Goal: Task Accomplishment & Management: Use online tool/utility

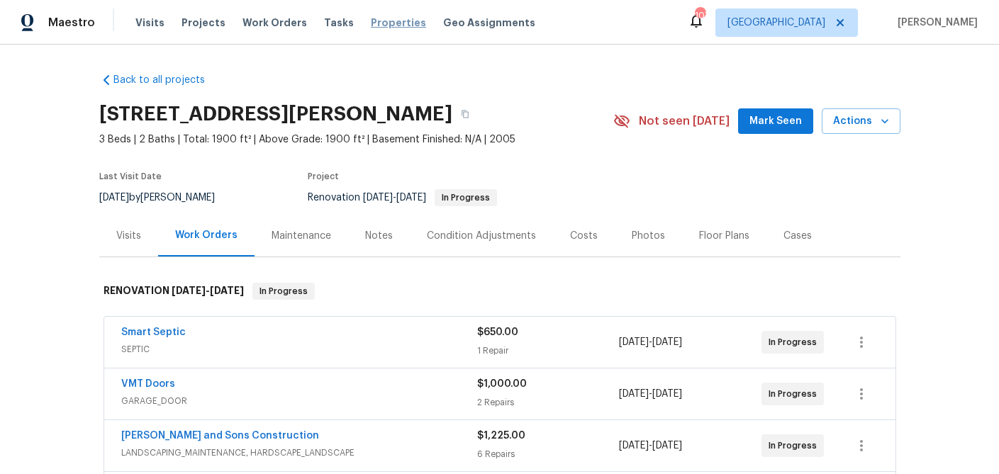
click at [371, 23] on span "Properties" at bounding box center [398, 23] width 55 height 14
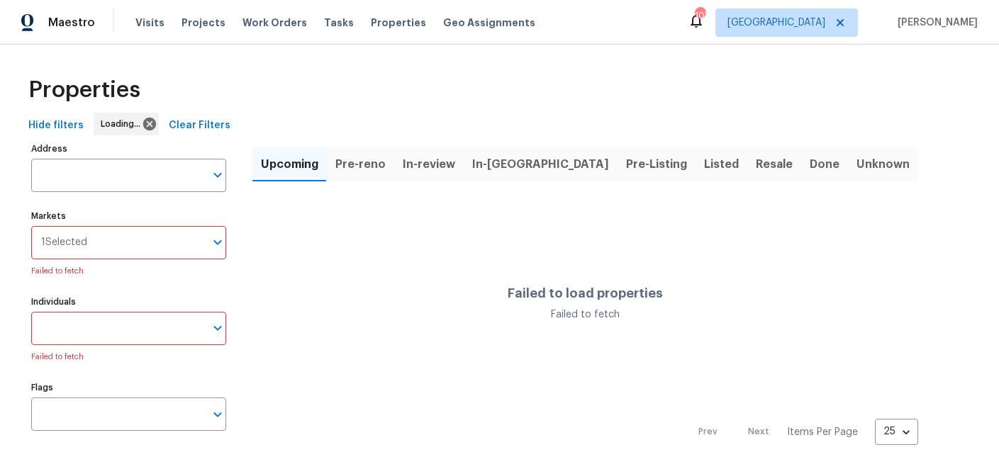
click at [93, 179] on input "Address" at bounding box center [118, 175] width 174 height 33
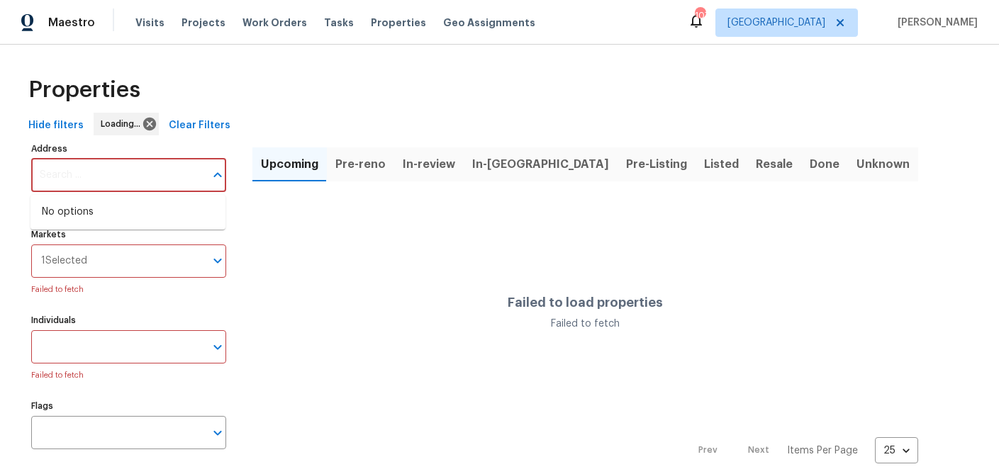
type input "1"
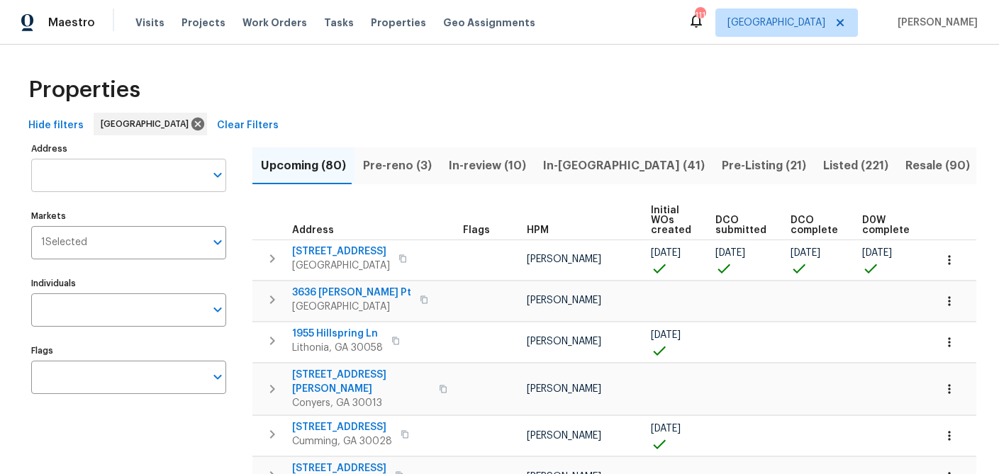
click at [101, 173] on input "Address" at bounding box center [118, 175] width 174 height 33
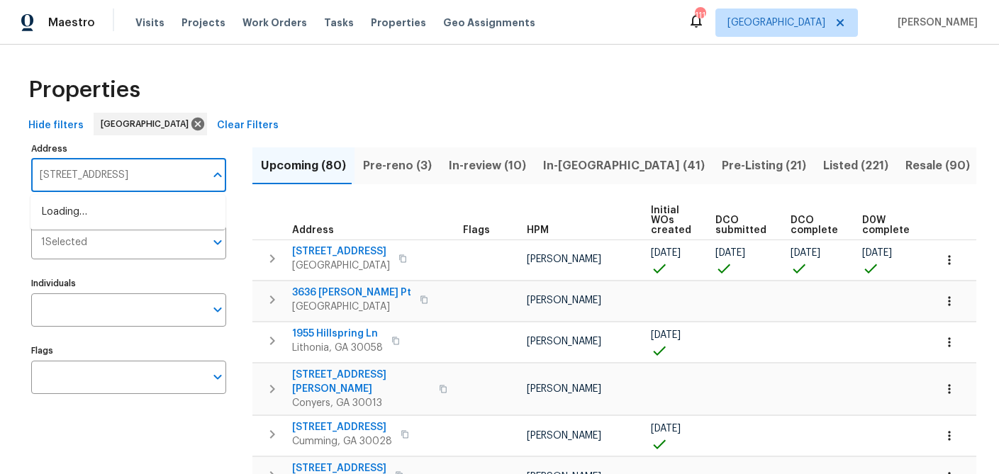
type input "121 northwoods rd"
click at [103, 208] on li "121 Northwoods Rd Sharpsburg GA 30277" at bounding box center [127, 212] width 195 height 23
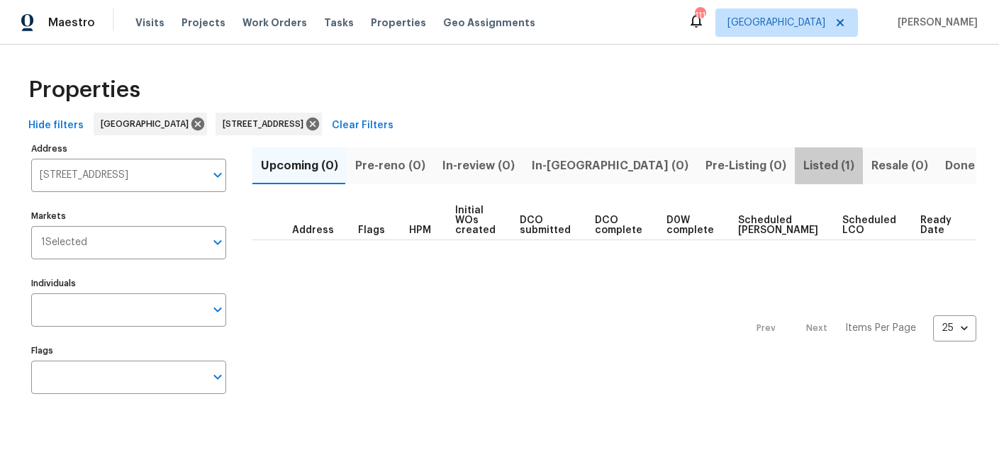
click at [803, 167] on span "Listed (1)" at bounding box center [828, 166] width 51 height 20
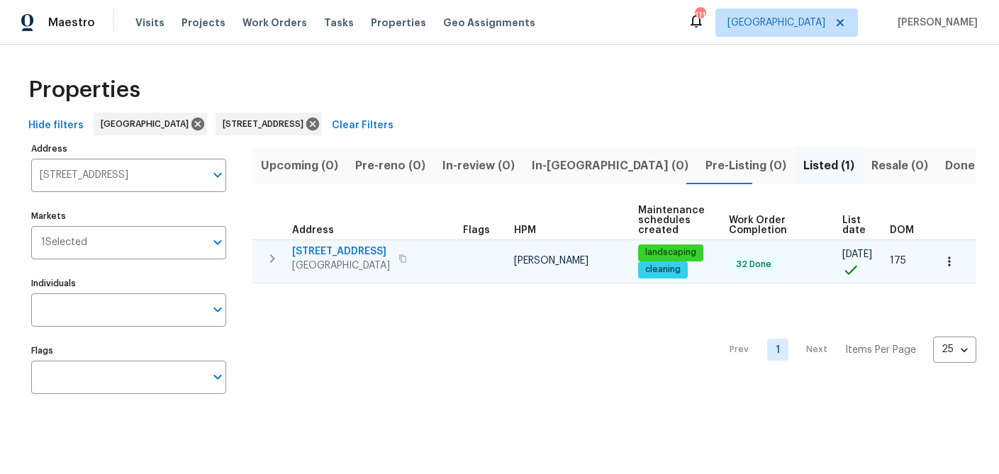
click at [340, 245] on span "121 Northwoods Rd" at bounding box center [341, 252] width 98 height 14
click at [945, 257] on icon "button" at bounding box center [949, 262] width 14 height 14
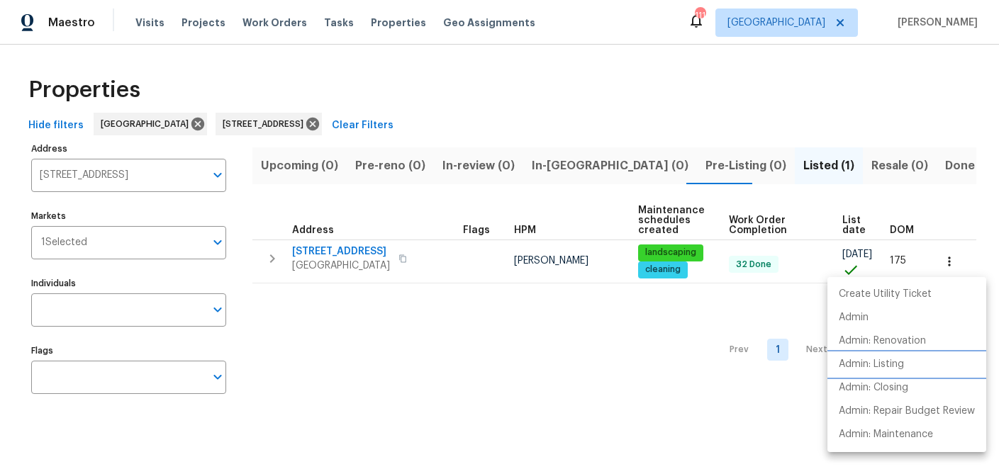
click at [871, 367] on p "Admin: Listing" at bounding box center [871, 364] width 65 height 15
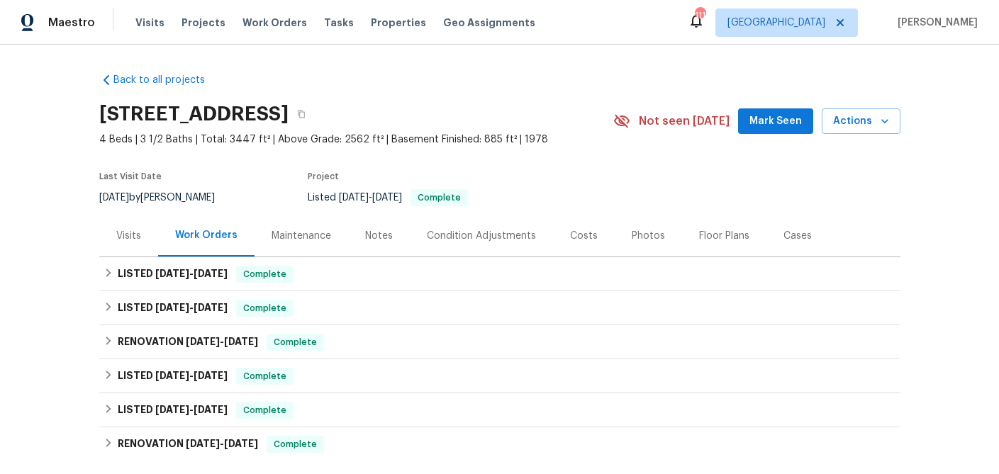
click at [134, 230] on div "Visits" at bounding box center [128, 236] width 25 height 14
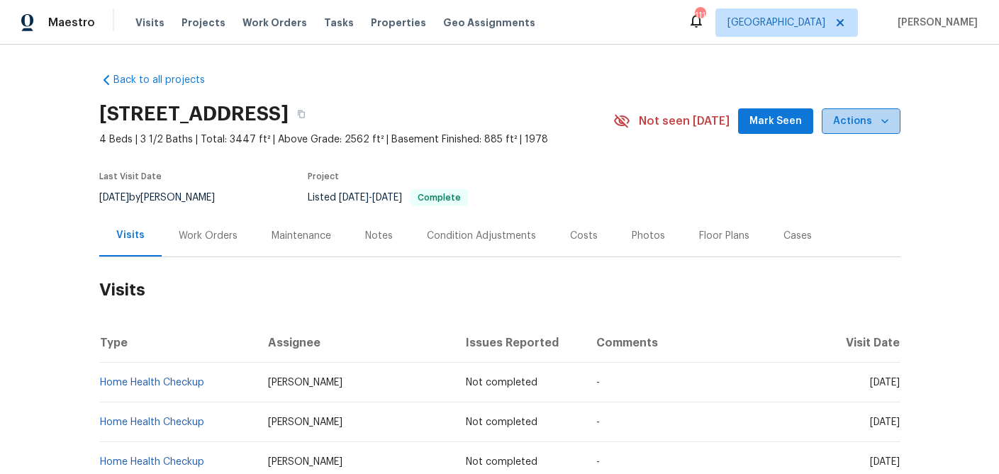
click at [878, 118] on icon "button" at bounding box center [885, 121] width 14 height 14
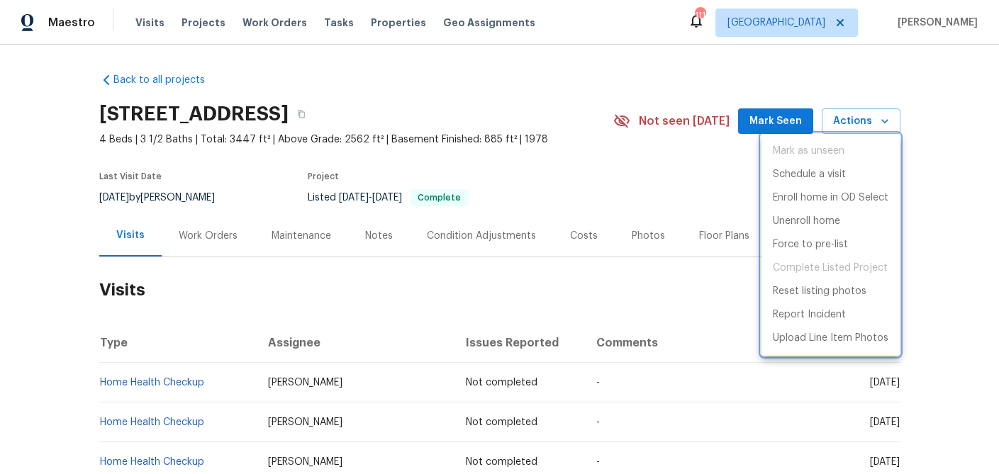
click at [562, 190] on div at bounding box center [499, 237] width 999 height 474
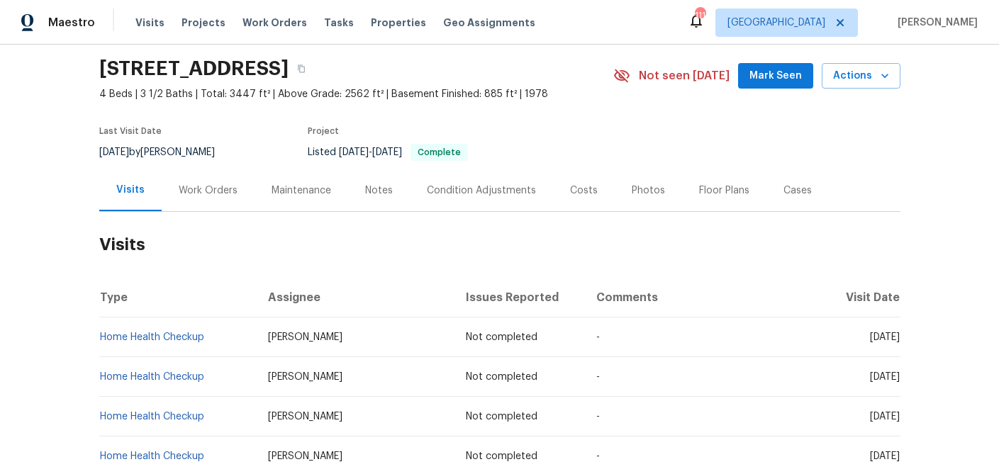
scroll to position [41, 0]
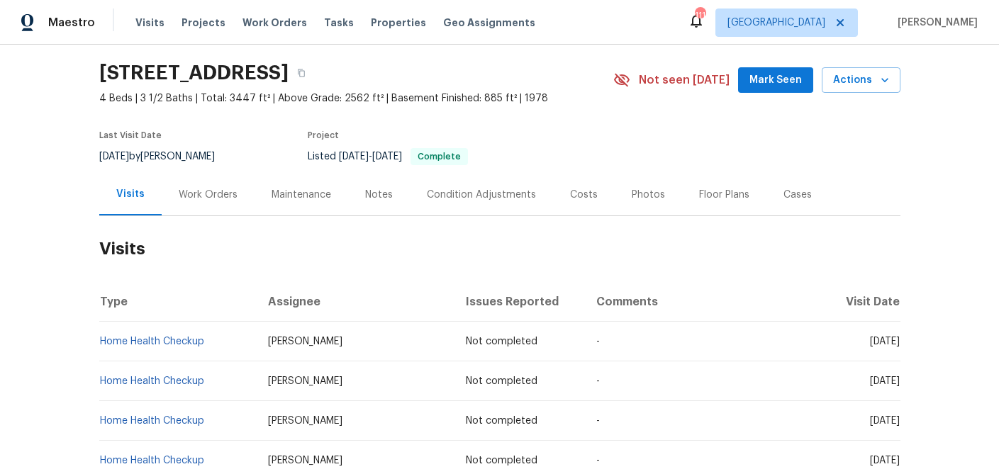
click at [201, 191] on div "Work Orders" at bounding box center [208, 195] width 59 height 14
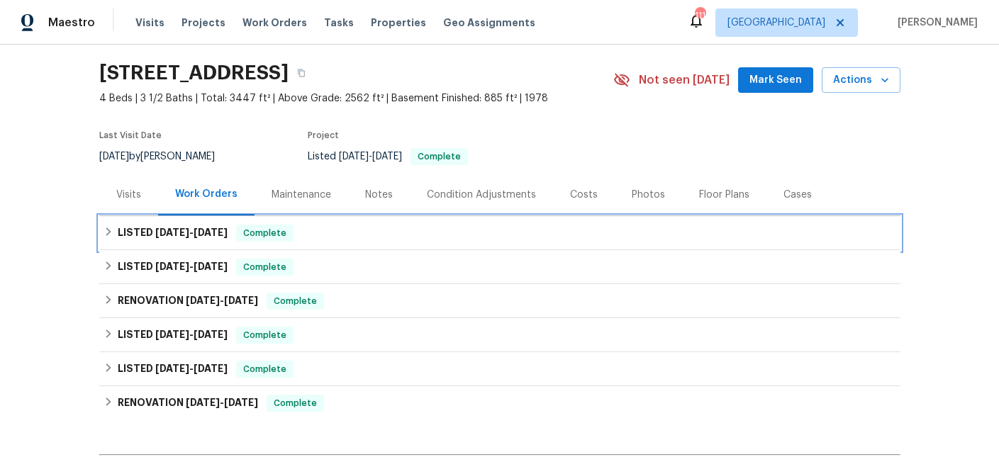
click at [106, 233] on icon at bounding box center [109, 232] width 10 height 10
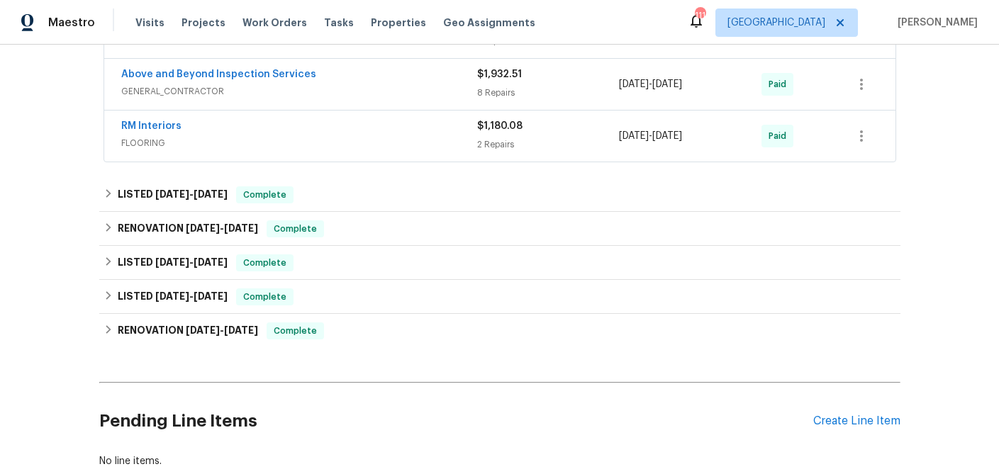
scroll to position [401, 0]
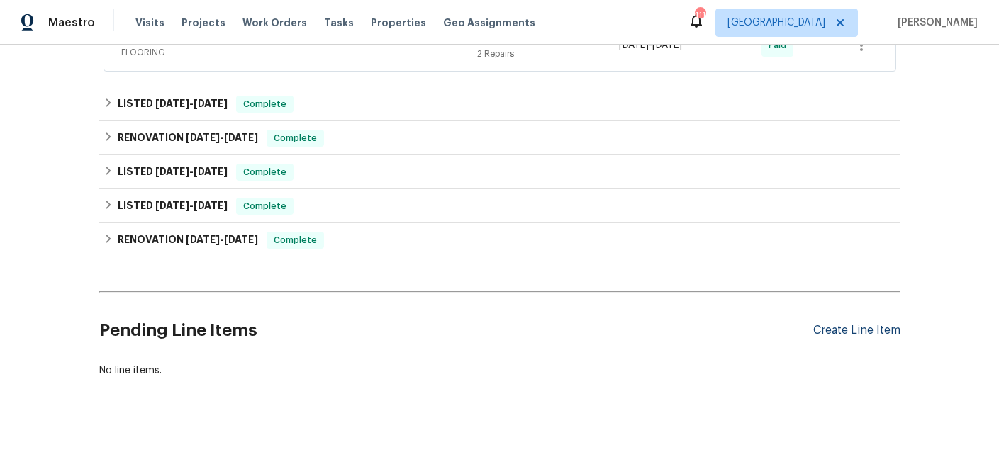
click at [849, 329] on div "Create Line Item" at bounding box center [856, 330] width 87 height 13
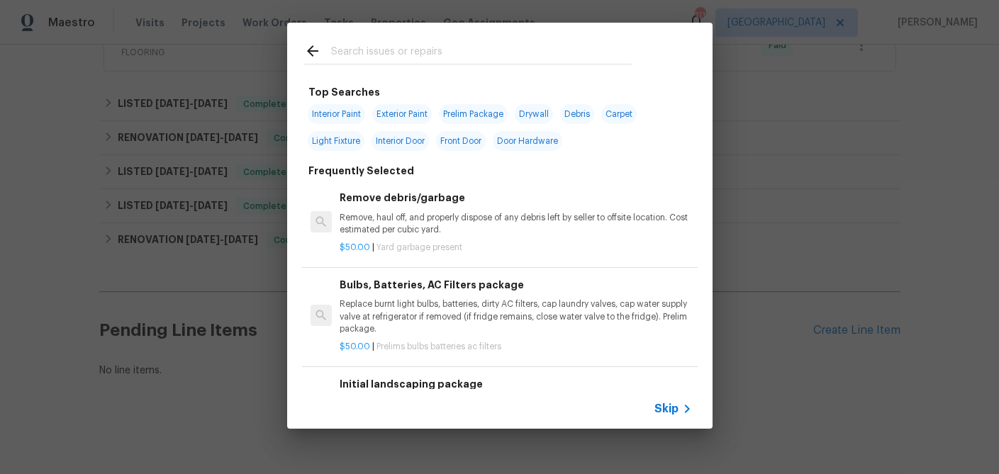
click at [384, 50] on input "text" at bounding box center [481, 53] width 301 height 21
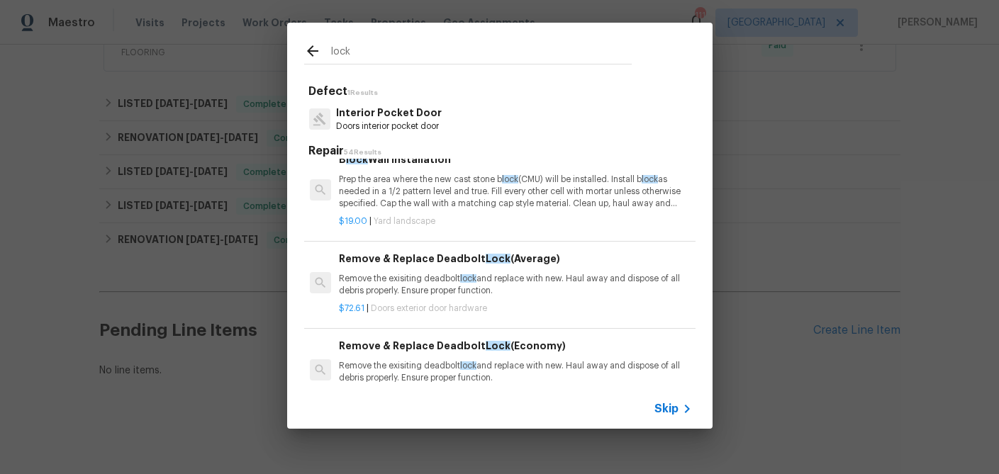
scroll to position [0, 1]
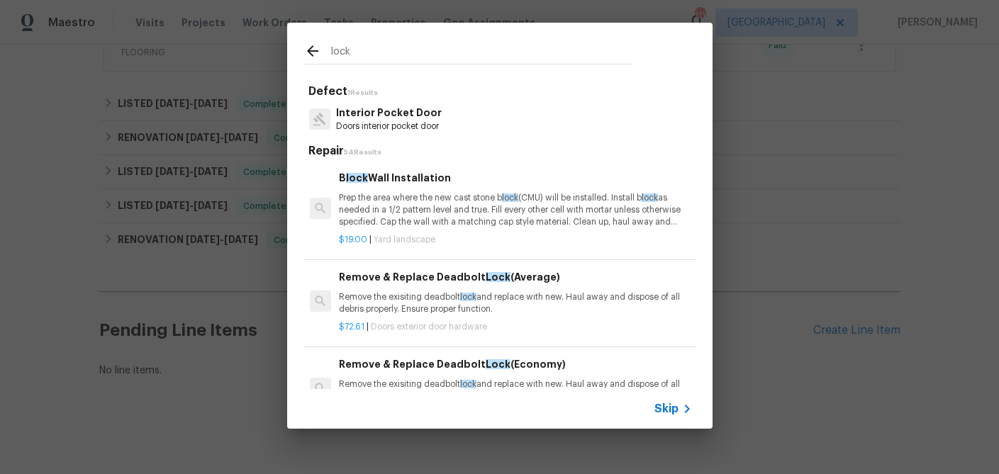
type input "lock"
click at [428, 371] on h6 "Remove & Replace Deadbolt Lock (Economy)" at bounding box center [515, 365] width 352 height 16
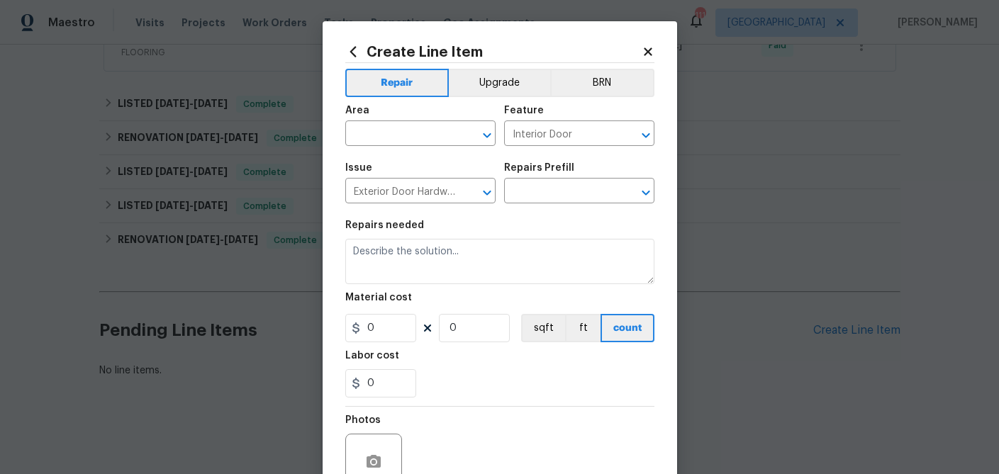
type input "Remove & Replace Deadbolt Lock (Economy) $40.26"
type textarea "Remove the exisiting deadbolt lock and replace with new. Haul away and dispose …"
type input "40.26"
type input "1"
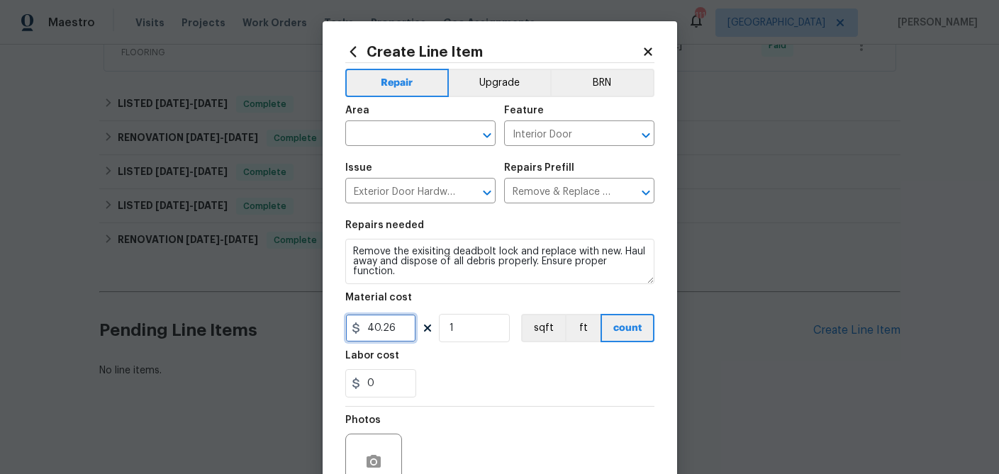
drag, startPoint x: 388, startPoint y: 328, endPoint x: 350, endPoint y: 327, distance: 37.6
click at [350, 327] on div "40.26" at bounding box center [380, 328] width 71 height 28
type input "150"
click at [387, 143] on input "text" at bounding box center [400, 135] width 111 height 22
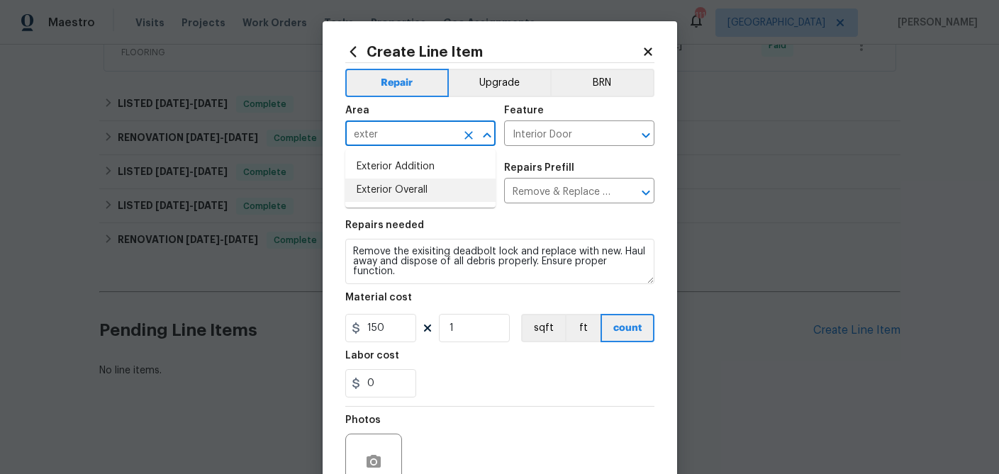
click at [396, 193] on li "Exterior Overall" at bounding box center [420, 190] width 150 height 23
type input "Exterior Overall"
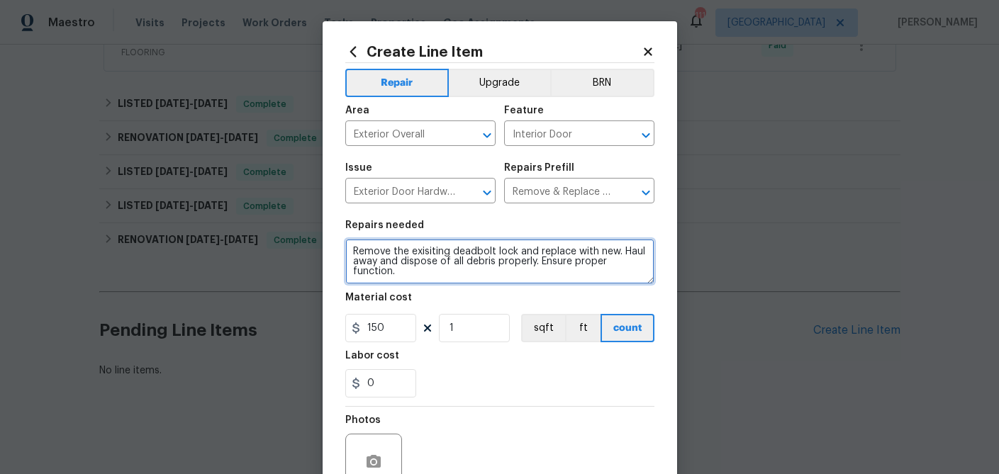
drag, startPoint x: 377, startPoint y: 262, endPoint x: 321, endPoint y: 246, distance: 58.3
click at [321, 246] on div "Create Line Item Repair Upgrade BRN Area Exterior Overall ​ Feature Interior Do…" at bounding box center [499, 237] width 999 height 474
click at [447, 264] on textarea "the lockbox on the front has been broken into, please rekey the front door dead…" at bounding box center [499, 261] width 309 height 45
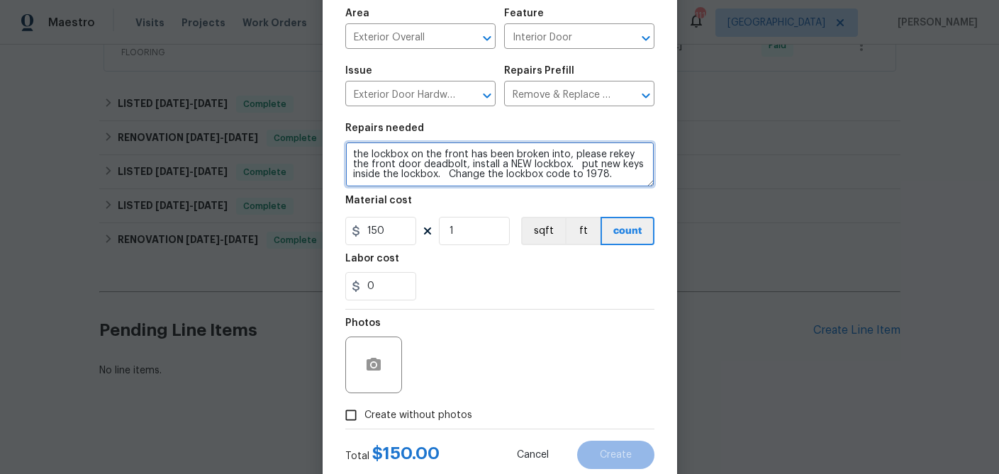
scroll to position [99, 0]
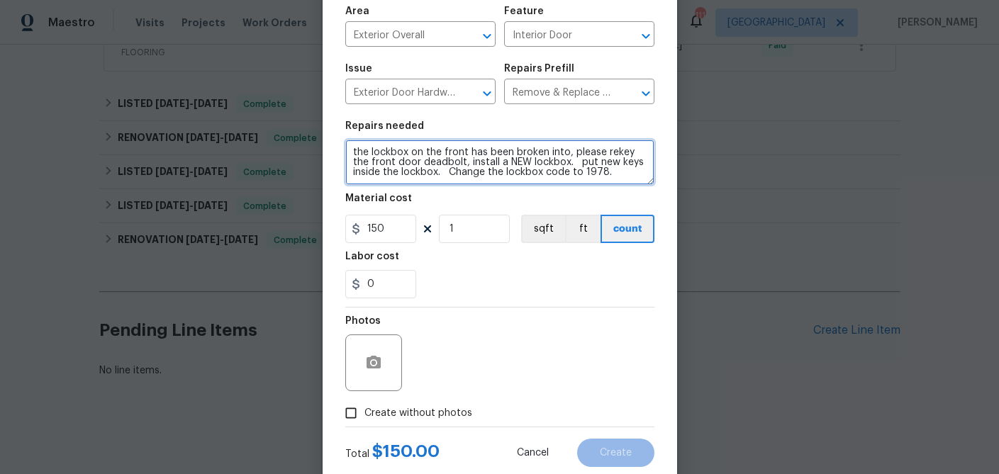
type textarea "the lockbox on the front has been broken into, please rekey the front door dead…"
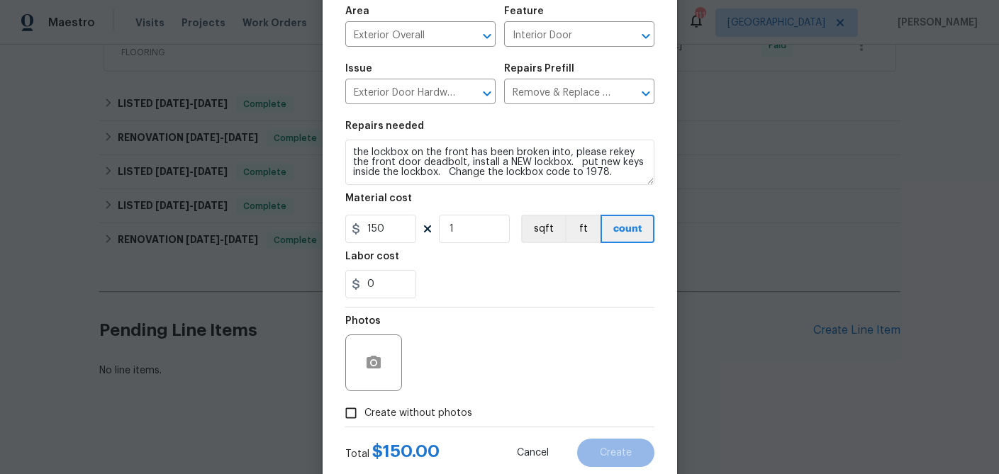
drag, startPoint x: 352, startPoint y: 411, endPoint x: 398, endPoint y: 387, distance: 52.0
click at [352, 411] on input "Create without photos" at bounding box center [351, 413] width 27 height 27
checkbox input "true"
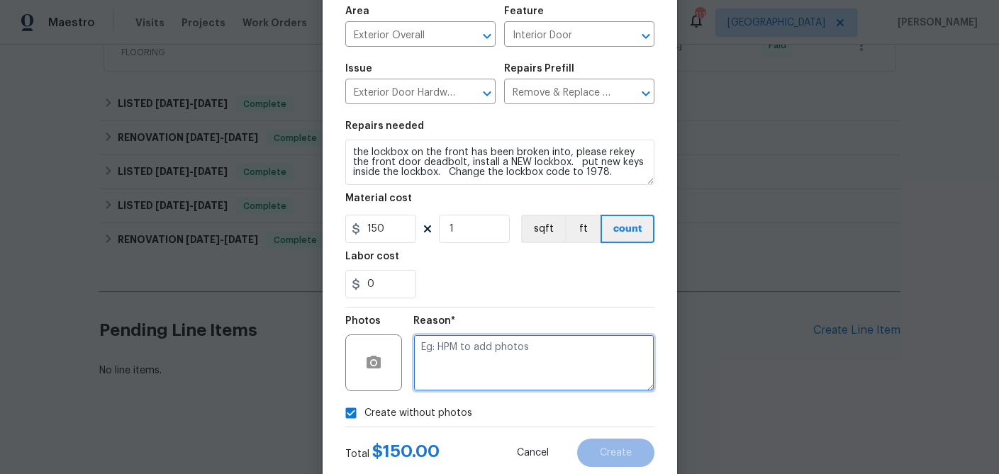
click at [425, 370] on textarea at bounding box center [533, 363] width 241 height 57
type textarea "d"
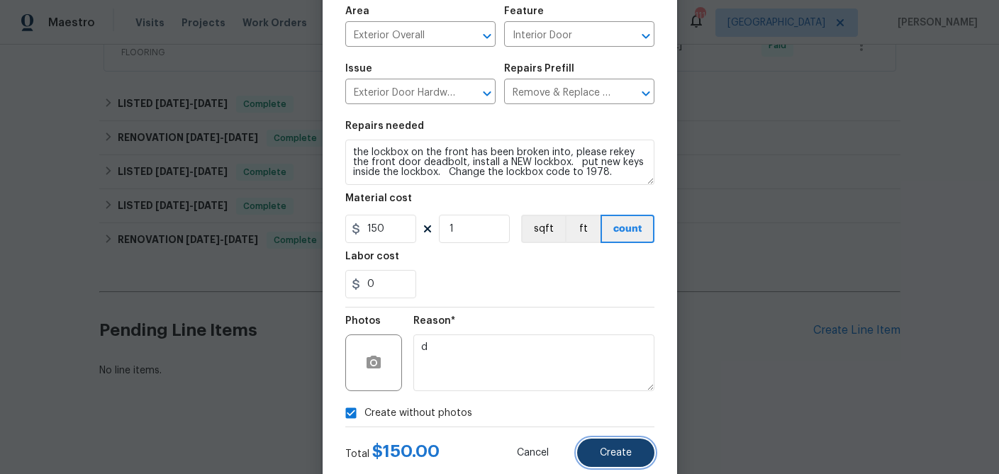
click at [613, 452] on span "Create" at bounding box center [616, 453] width 32 height 11
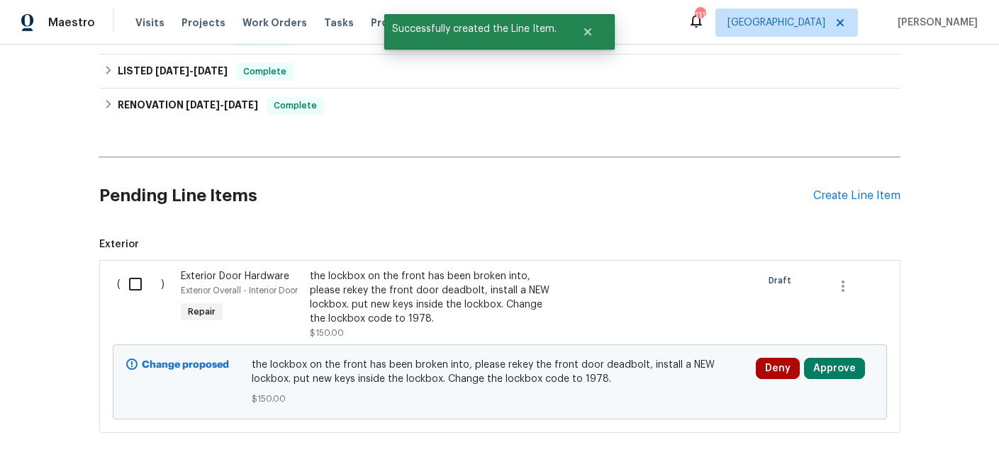
scroll to position [576, 0]
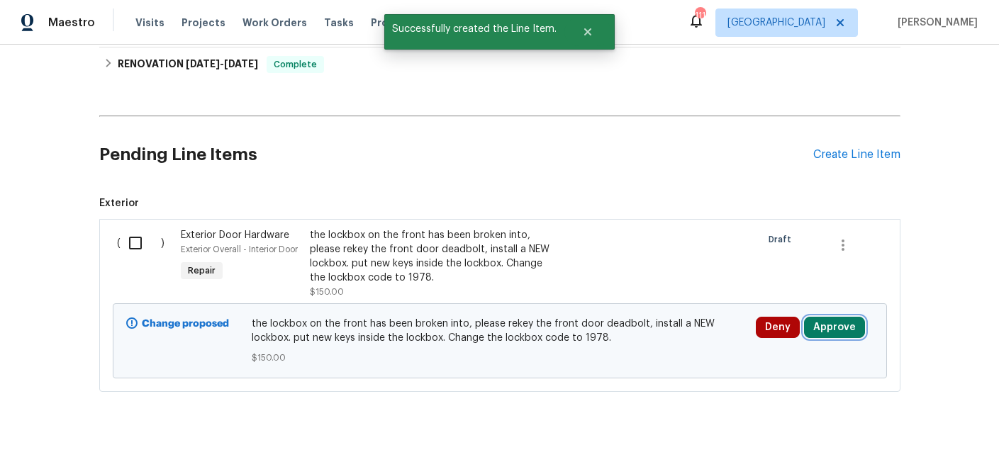
click at [831, 333] on button "Approve" at bounding box center [834, 327] width 61 height 21
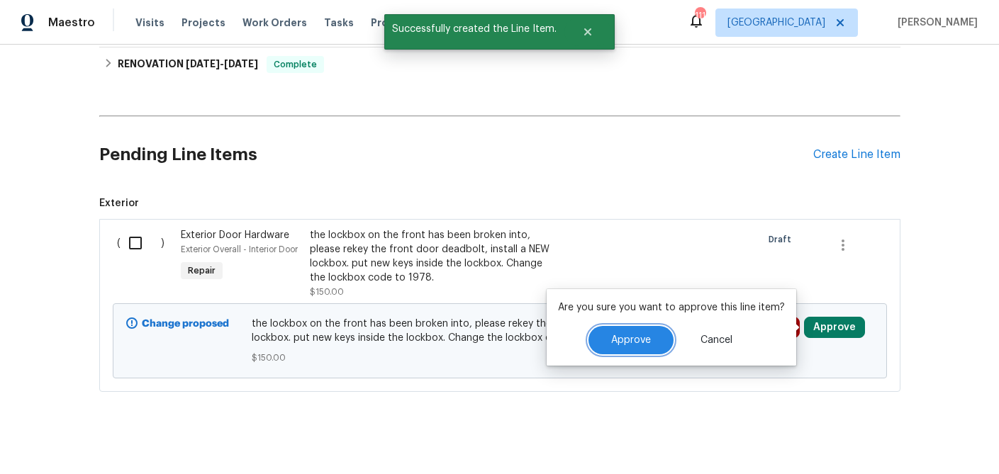
click at [594, 340] on button "Approve" at bounding box center [631, 340] width 85 height 28
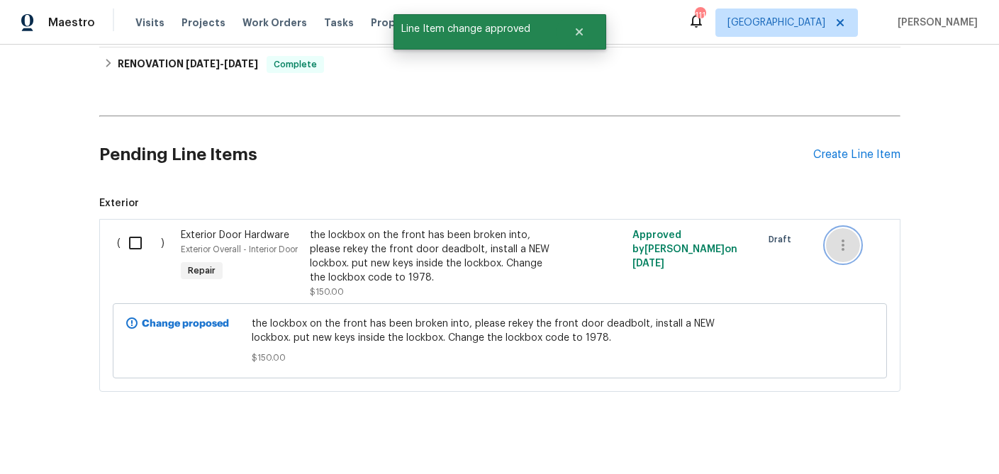
click at [844, 251] on icon "button" at bounding box center [843, 245] width 17 height 17
click at [129, 245] on div at bounding box center [499, 237] width 999 height 474
click at [138, 241] on input "checkbox" at bounding box center [141, 243] width 40 height 30
checkbox input "true"
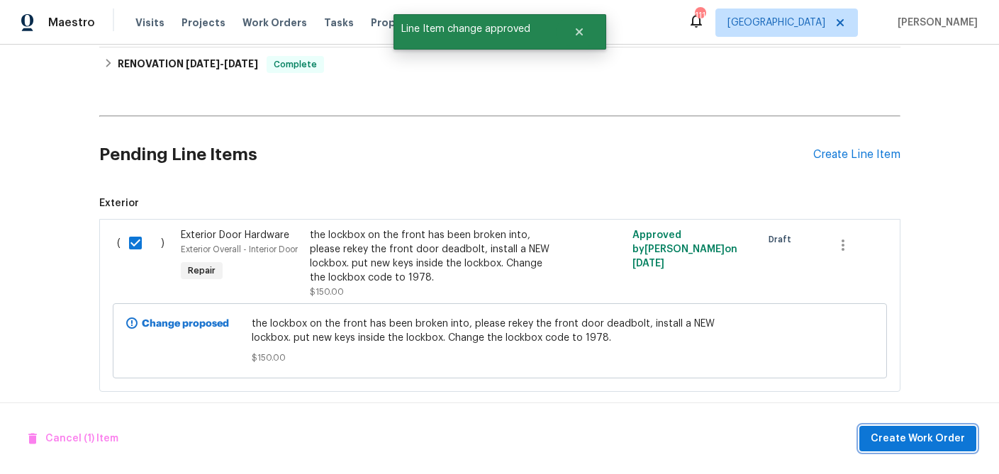
click at [895, 439] on span "Create Work Order" at bounding box center [918, 439] width 94 height 18
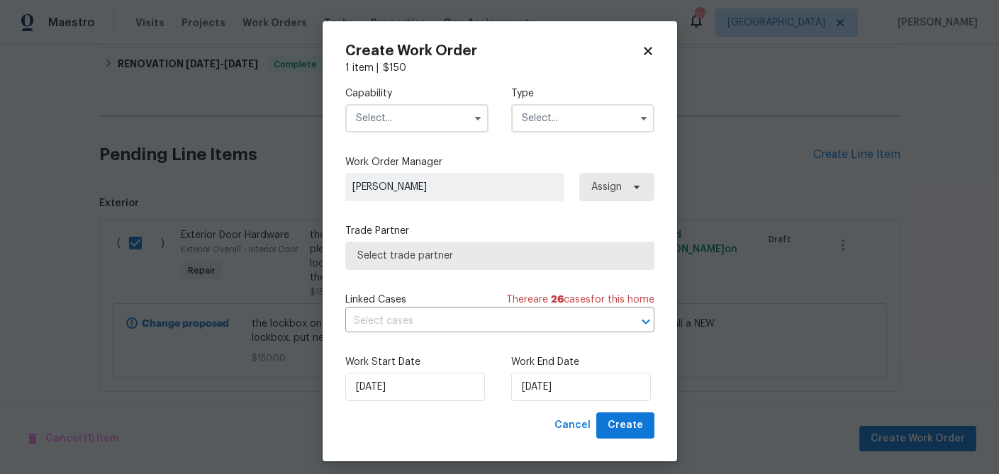
click at [452, 121] on input "text" at bounding box center [416, 118] width 143 height 28
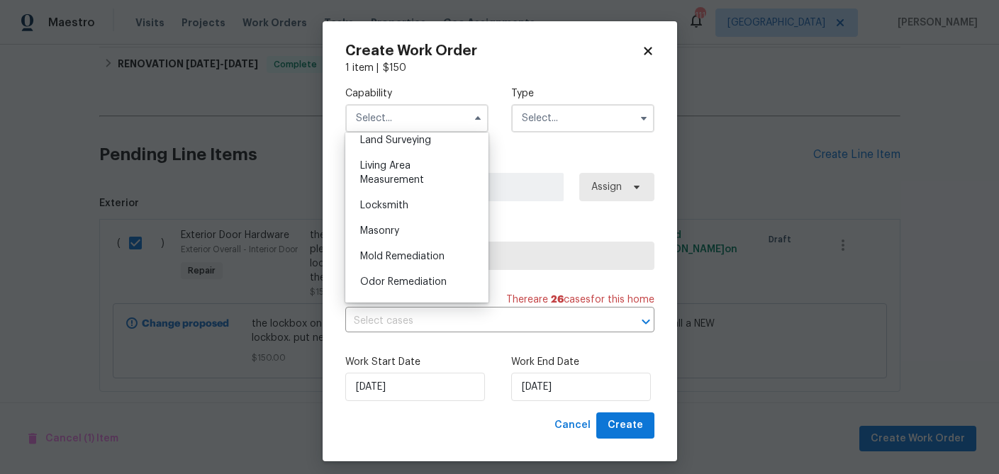
scroll to position [953, 0]
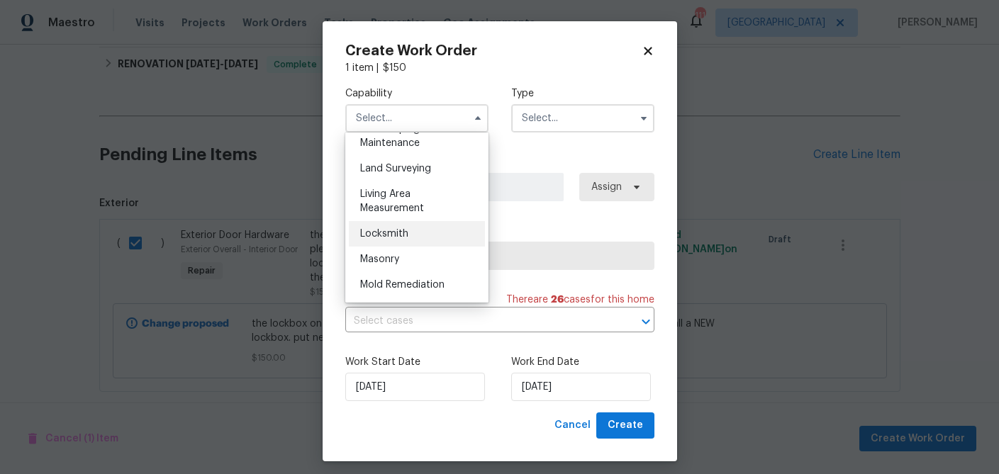
click at [403, 244] on div "Locksmith" at bounding box center [417, 234] width 136 height 26
type input "Locksmith"
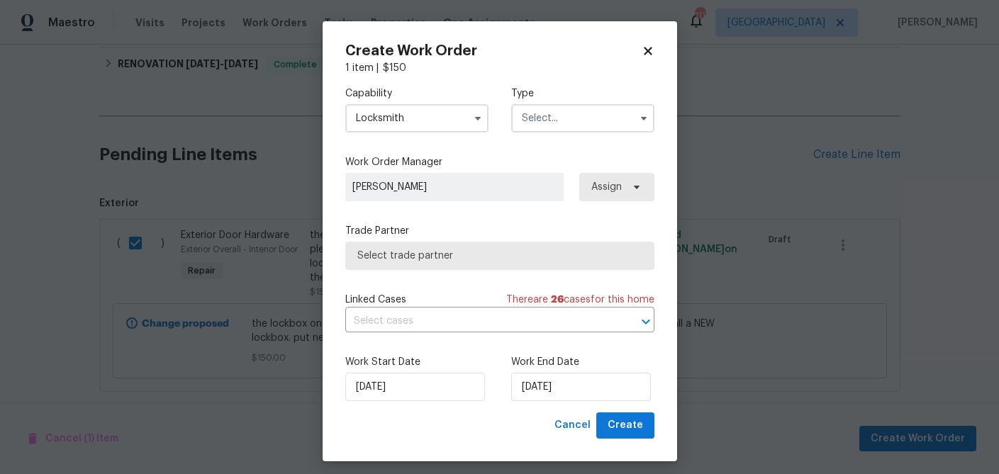
click at [540, 126] on input "text" at bounding box center [582, 118] width 143 height 28
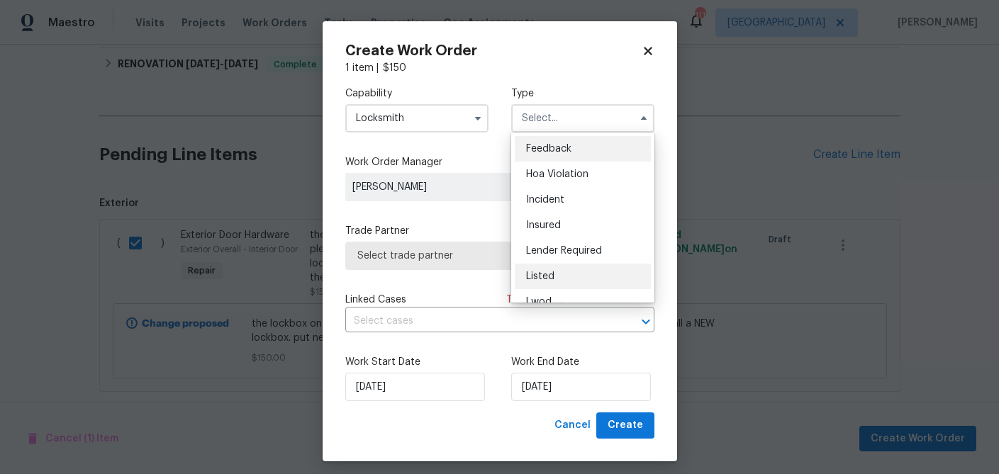
click at [547, 268] on div "Listed" at bounding box center [583, 277] width 136 height 26
type input "Listed"
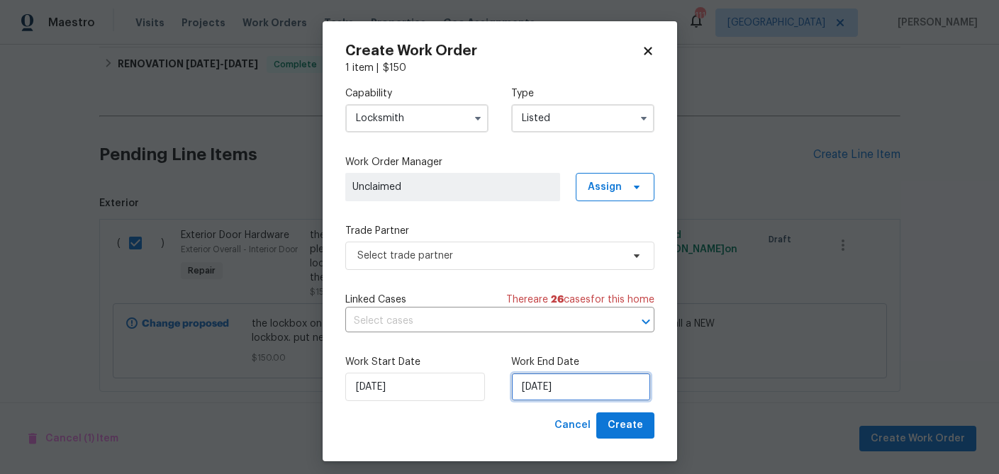
click at [547, 389] on input "9/14/2025" at bounding box center [581, 387] width 140 height 28
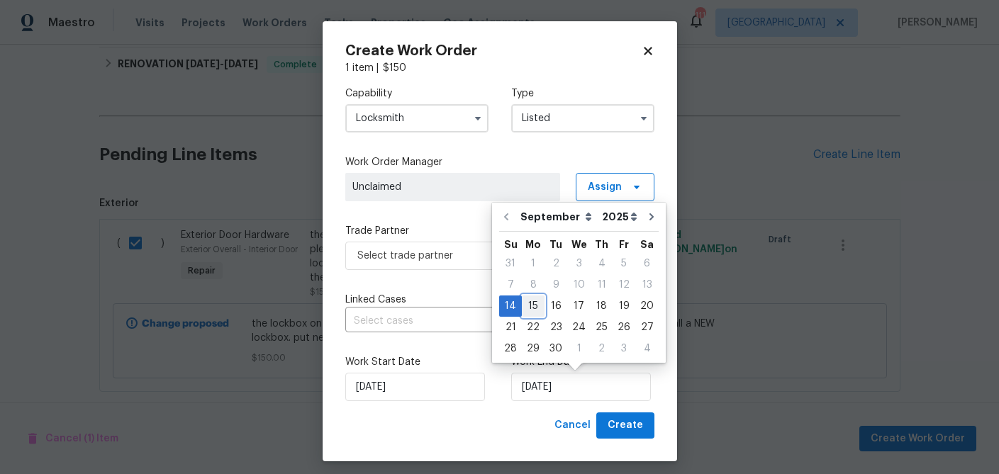
click at [535, 302] on div "15" at bounding box center [533, 306] width 23 height 20
type input "9/15/2025"
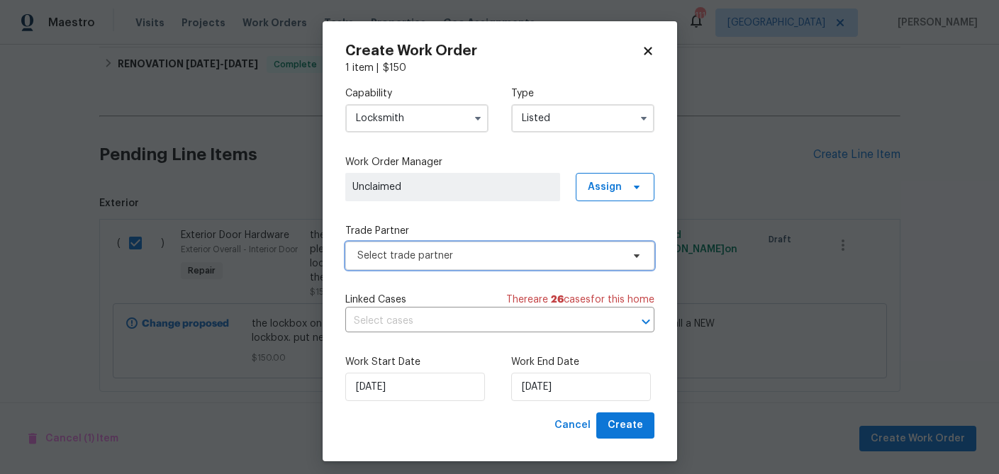
click at [433, 260] on span "Select trade partner" at bounding box center [489, 256] width 264 height 14
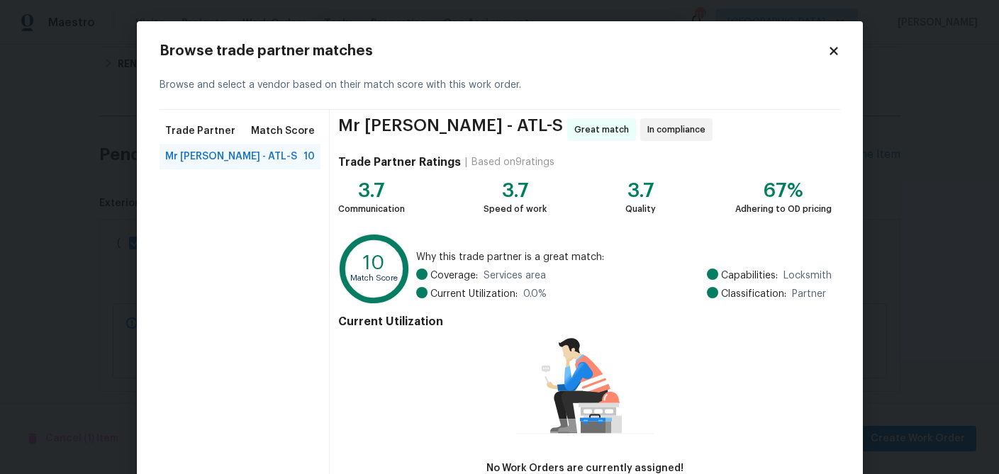
click at [225, 158] on span "Mr Rekey Locksmith - ATL-S" at bounding box center [231, 157] width 132 height 14
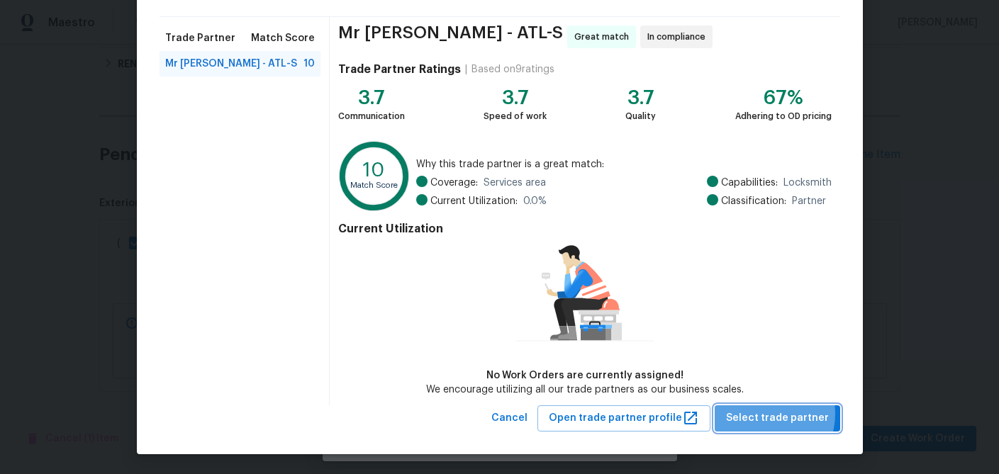
click at [766, 413] on span "Select trade partner" at bounding box center [777, 419] width 103 height 18
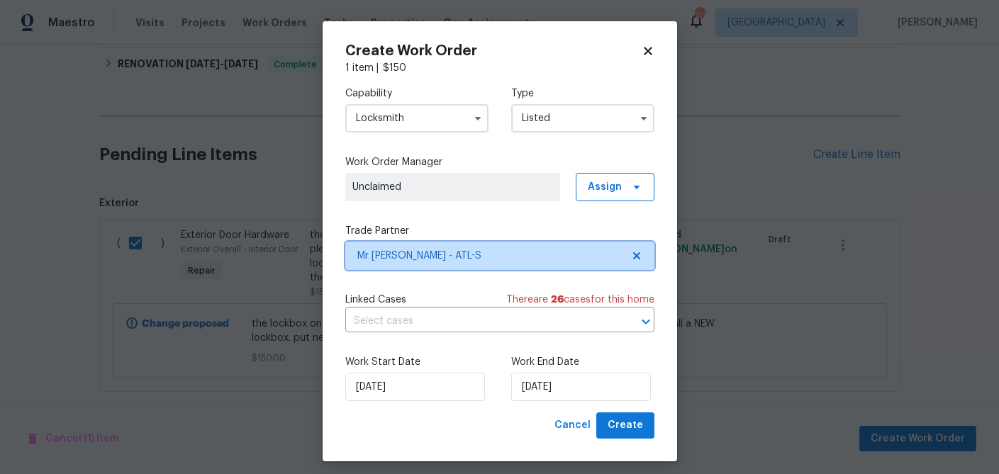
scroll to position [0, 0]
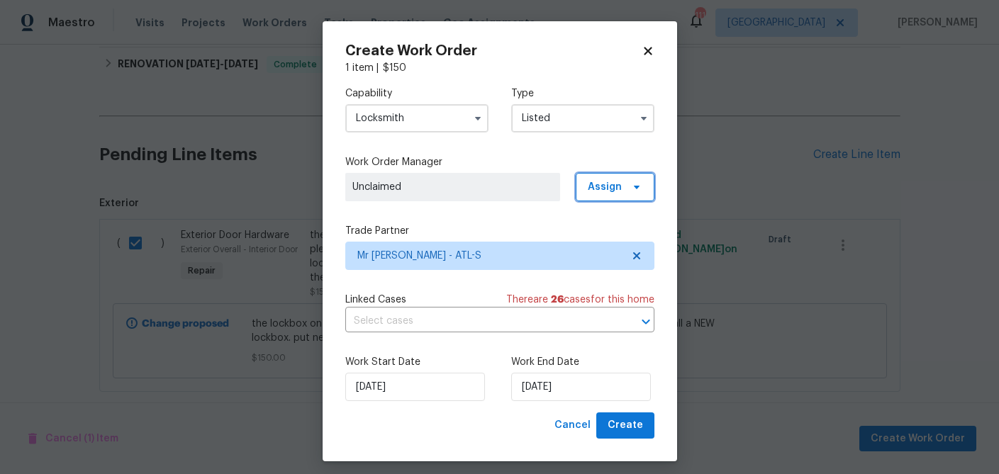
click at [634, 186] on icon at bounding box center [636, 188] width 6 height 4
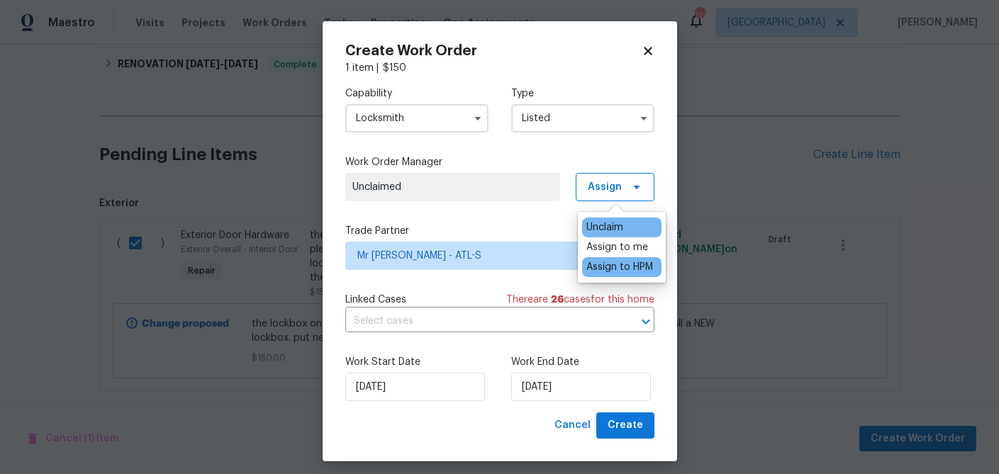
click at [622, 269] on div "Assign to HPM" at bounding box center [619, 267] width 67 height 14
click at [491, 218] on div "Capability Locksmith Type Listed Work Order Manager Jaydon Entrekin Assign Trad…" at bounding box center [499, 244] width 309 height 338
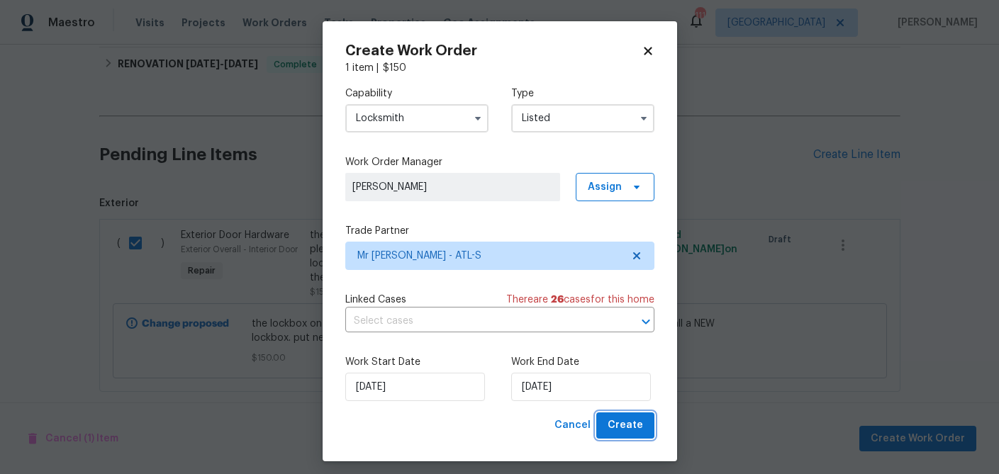
click at [627, 428] on span "Create" at bounding box center [625, 426] width 35 height 18
checkbox input "false"
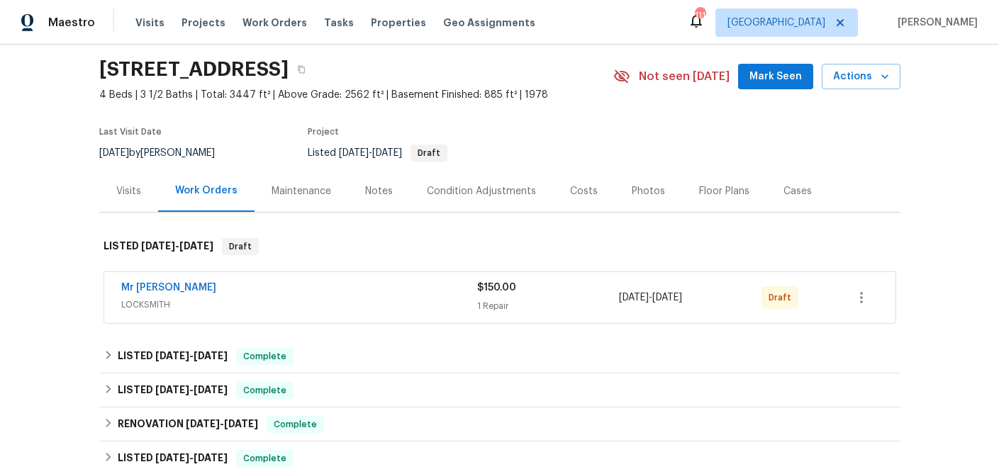
scroll to position [45, 0]
click at [385, 189] on div "Notes" at bounding box center [379, 191] width 28 height 14
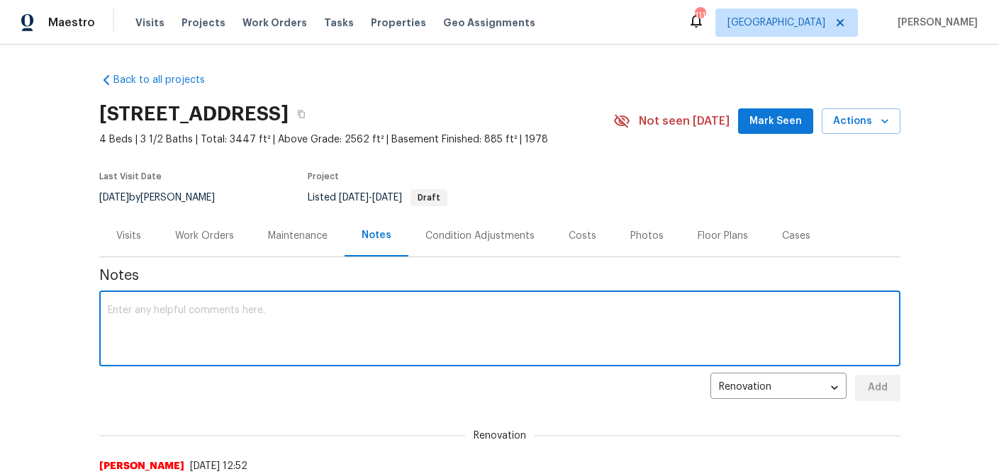
click at [258, 318] on textarea at bounding box center [500, 331] width 784 height 50
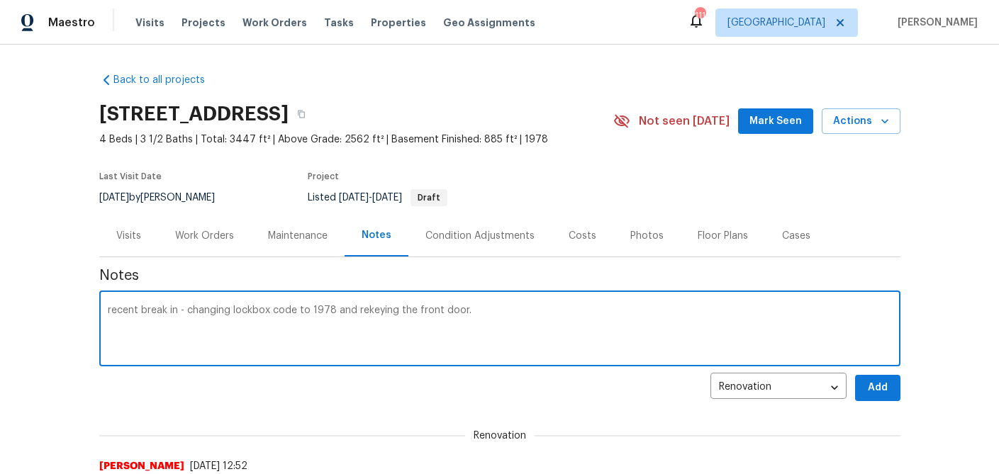
type textarea "recent break in - changing lockbox code to 1978 and rekeying the front door."
click at [867, 394] on span "Add" at bounding box center [877, 388] width 23 height 18
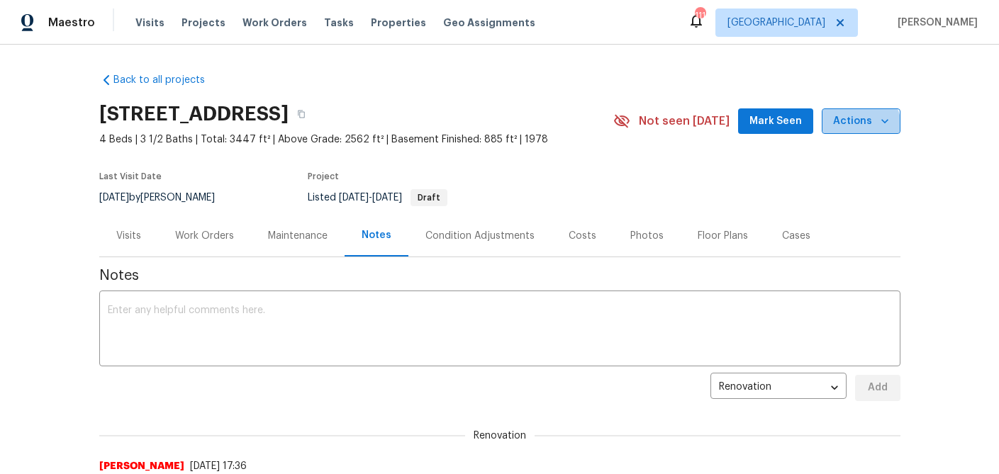
click at [859, 126] on span "Actions" at bounding box center [861, 122] width 56 height 18
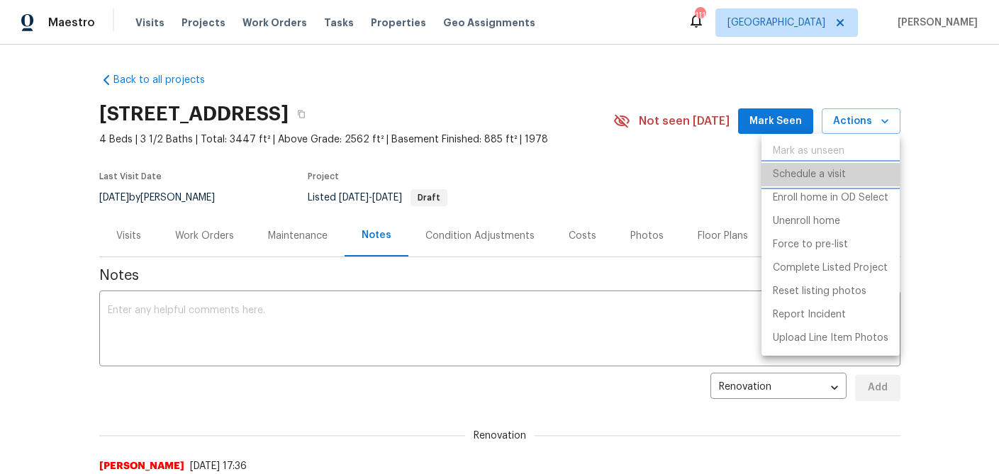
click at [811, 170] on p "Schedule a visit" at bounding box center [809, 174] width 73 height 15
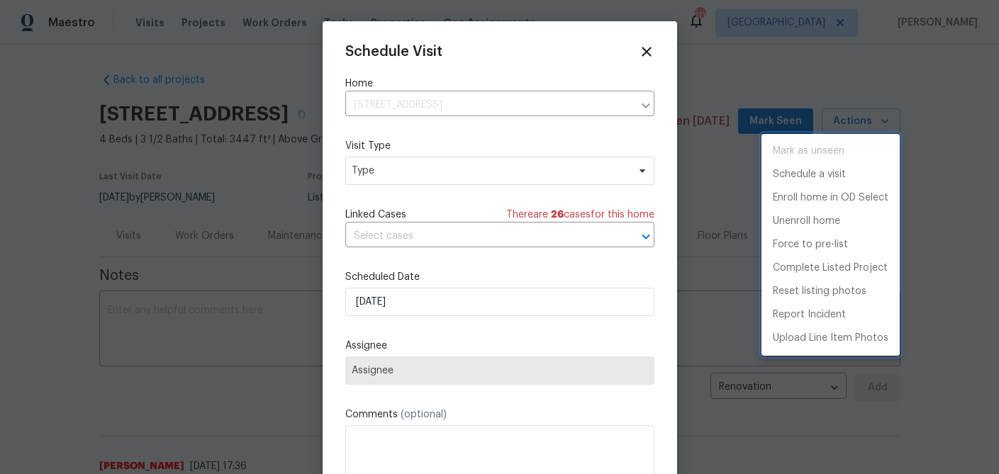
click at [406, 169] on div at bounding box center [499, 237] width 999 height 474
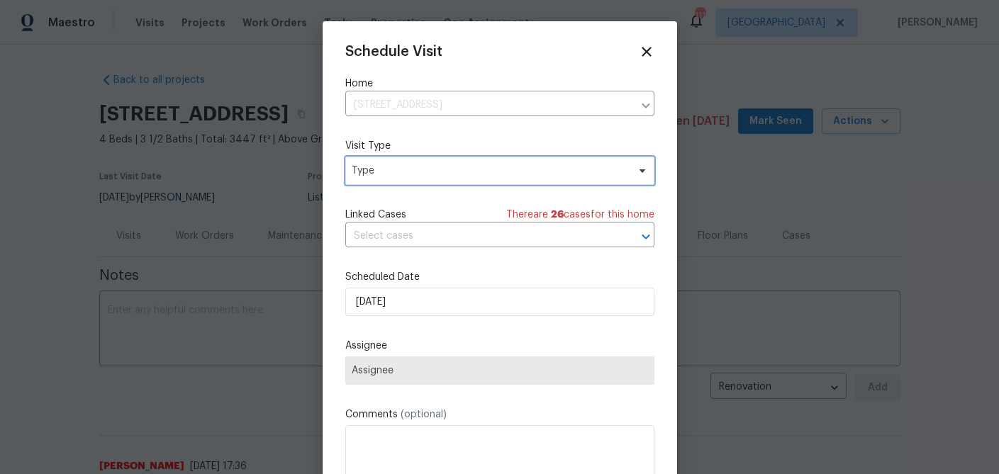
click at [406, 169] on span "Type" at bounding box center [490, 171] width 276 height 14
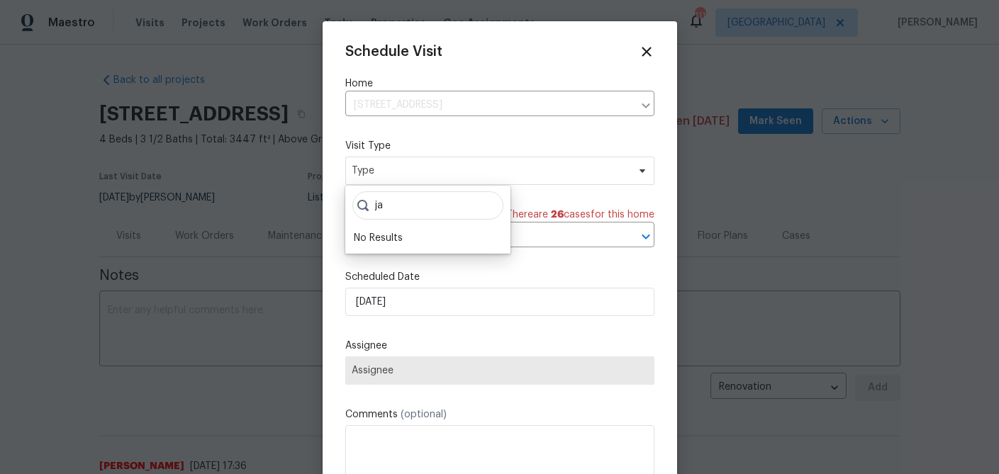
type input "j"
type input "p1"
click at [391, 235] on div "Home Feedback P1" at bounding box center [398, 238] width 89 height 14
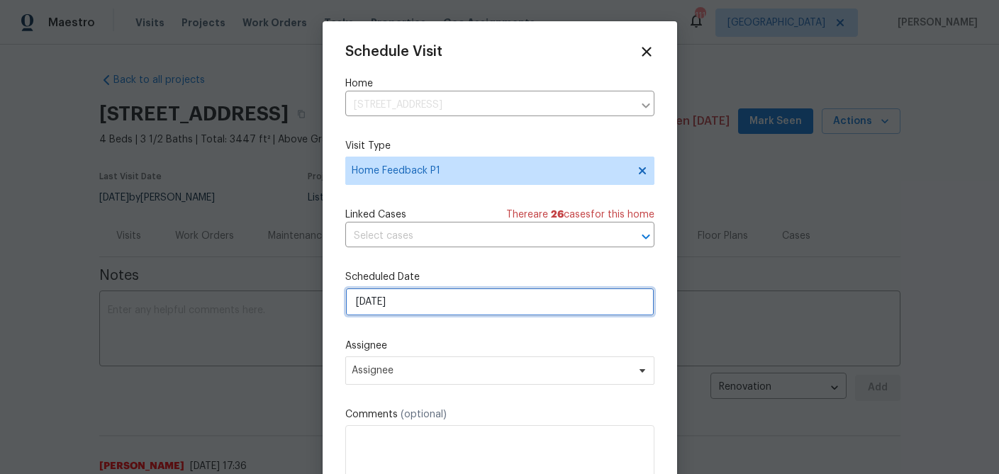
click at [389, 306] on input "9/14/2025" at bounding box center [499, 302] width 309 height 28
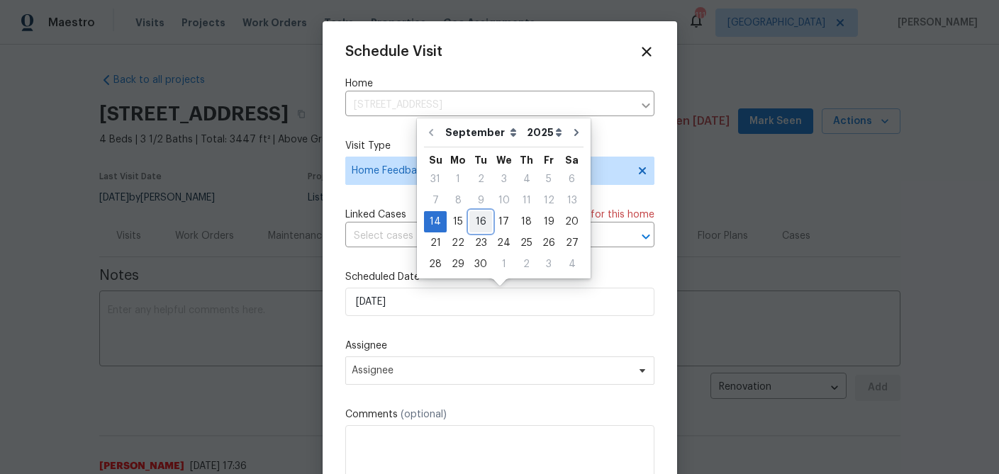
click at [474, 220] on div "16" at bounding box center [480, 222] width 23 height 20
type input "9/16/2025"
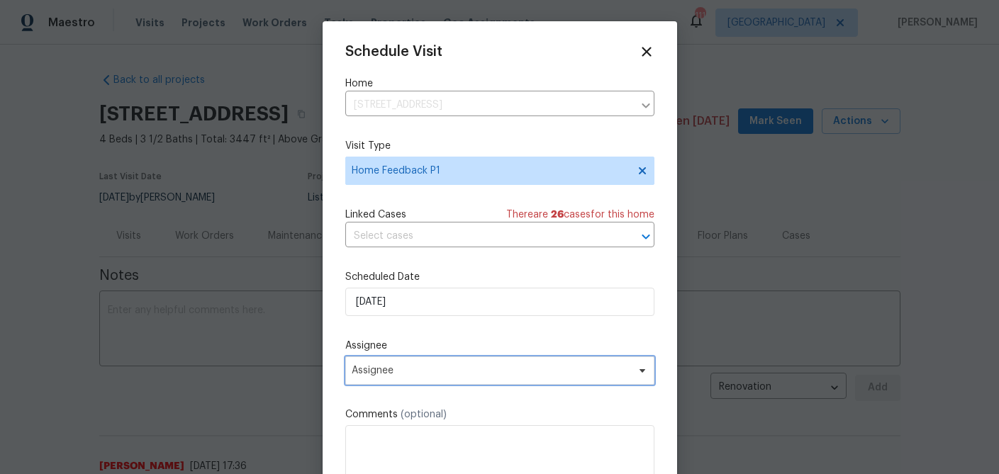
click at [404, 370] on span "Assignee" at bounding box center [491, 370] width 278 height 11
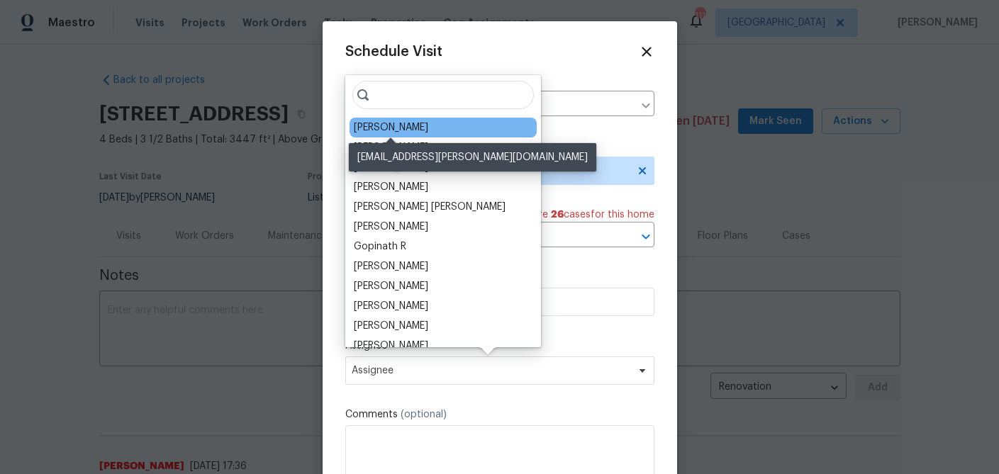
click at [407, 131] on div "Jaydon Entrekin" at bounding box center [391, 128] width 74 height 14
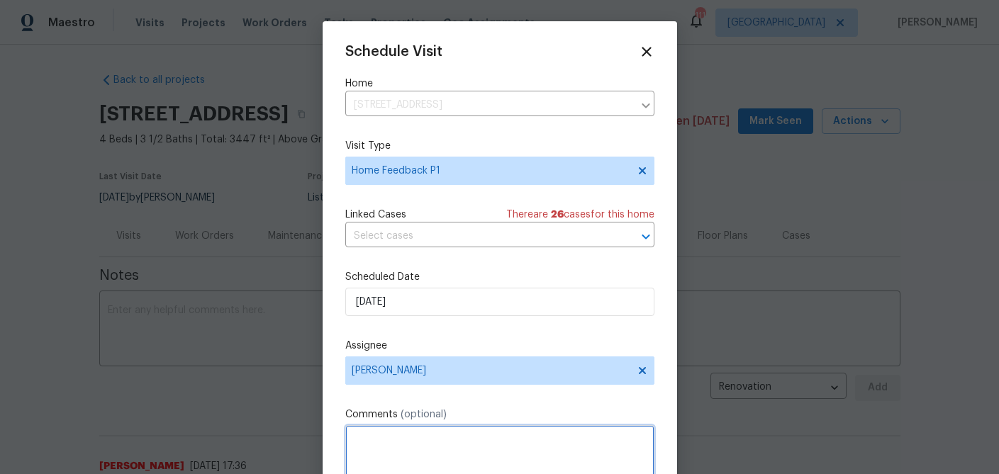
click at [422, 434] on textarea at bounding box center [499, 453] width 309 height 57
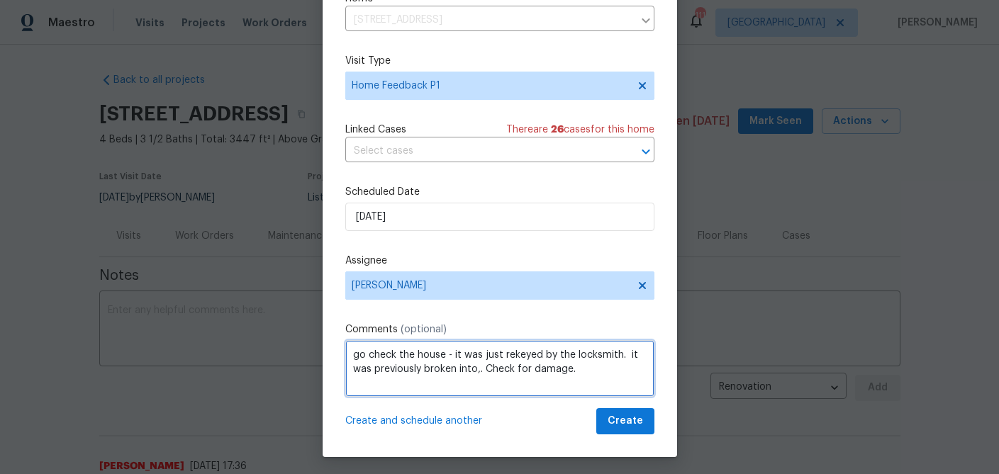
scroll to position [65, 0]
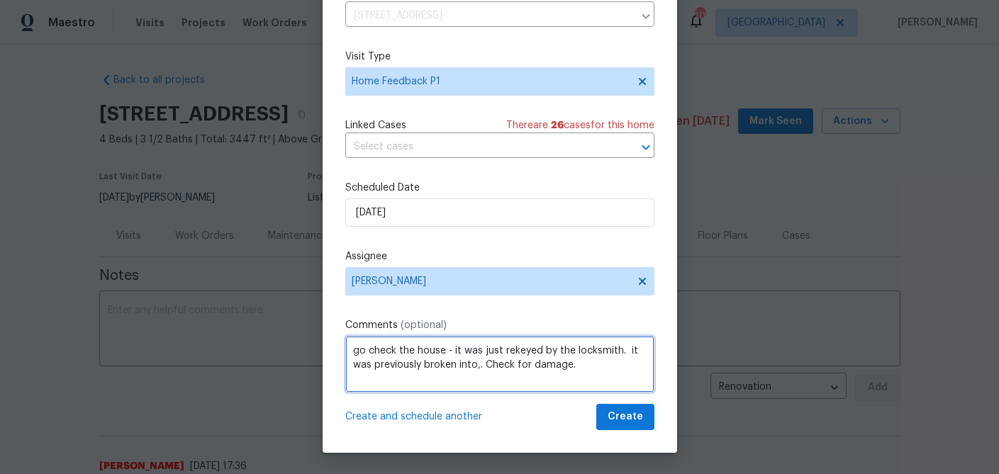
type textarea "go check the house - it was just rekeyed by the locksmith. it was previously br…"
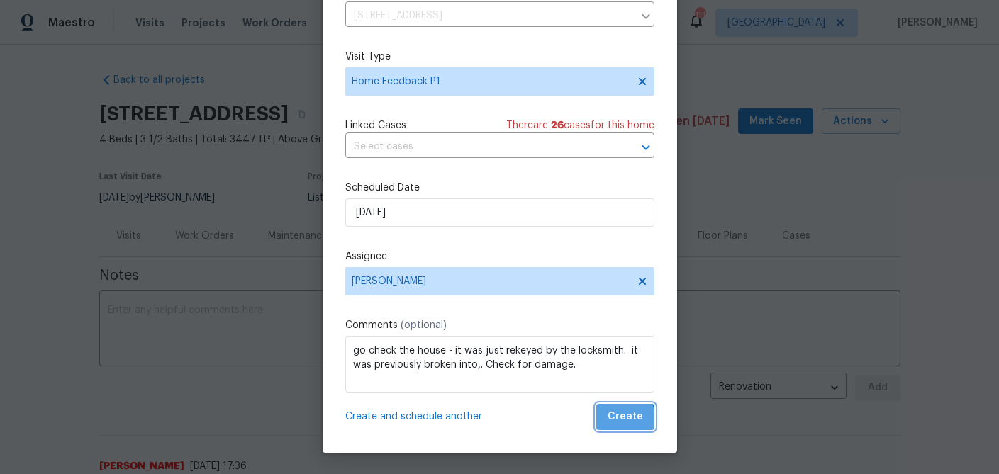
click at [623, 422] on span "Create" at bounding box center [625, 417] width 35 height 18
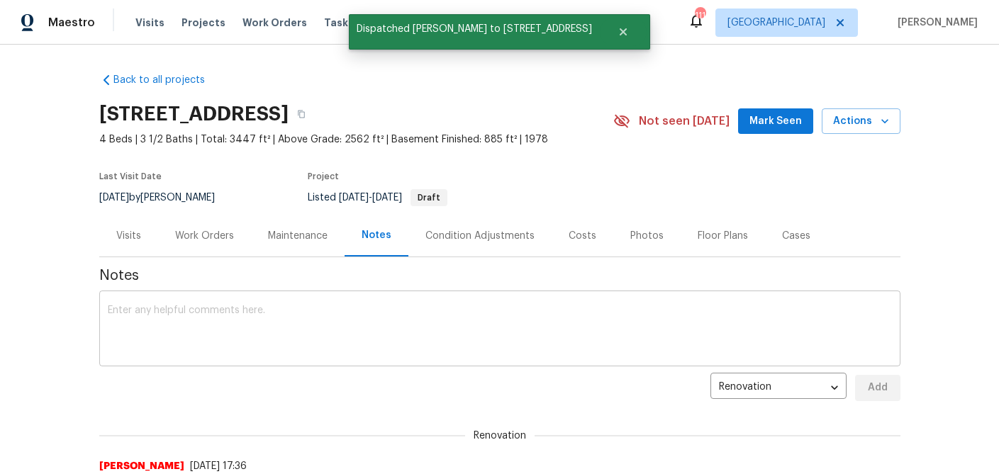
scroll to position [0, 0]
click at [183, 239] on div "Work Orders" at bounding box center [204, 236] width 59 height 14
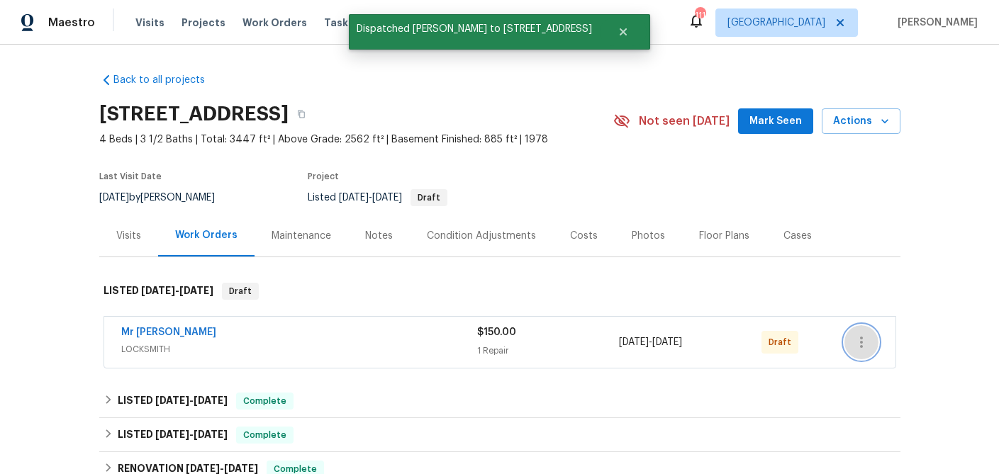
click at [864, 345] on icon "button" at bounding box center [861, 342] width 17 height 17
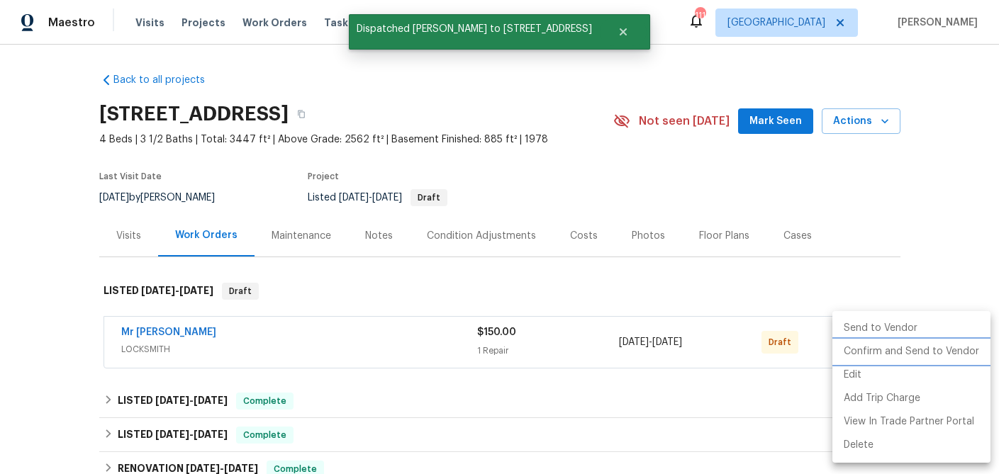
click at [876, 350] on li "Confirm and Send to Vendor" at bounding box center [911, 351] width 158 height 23
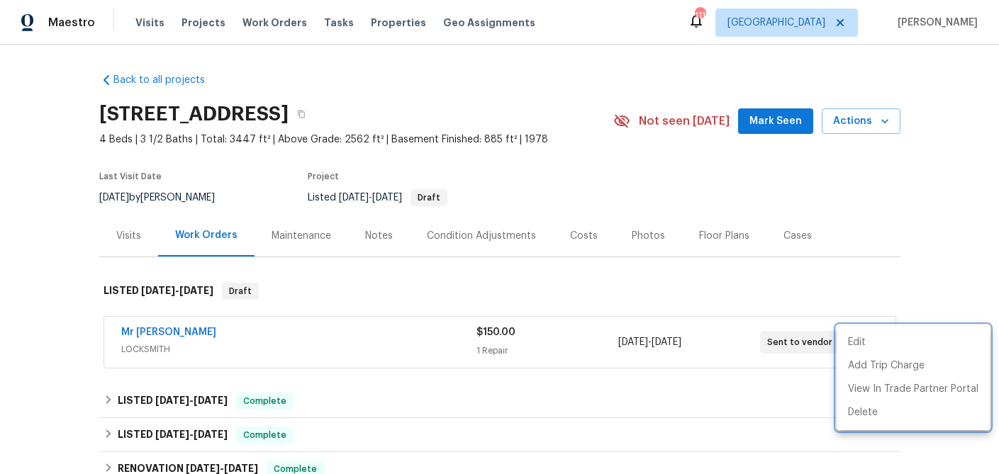
click at [159, 330] on div at bounding box center [499, 237] width 999 height 474
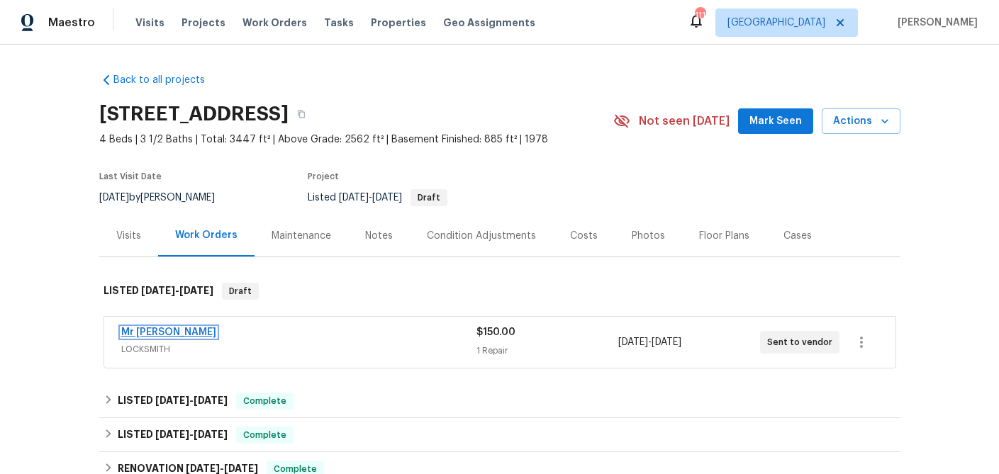
click at [159, 330] on link "Mr Rekey Locksmith" at bounding box center [168, 333] width 95 height 10
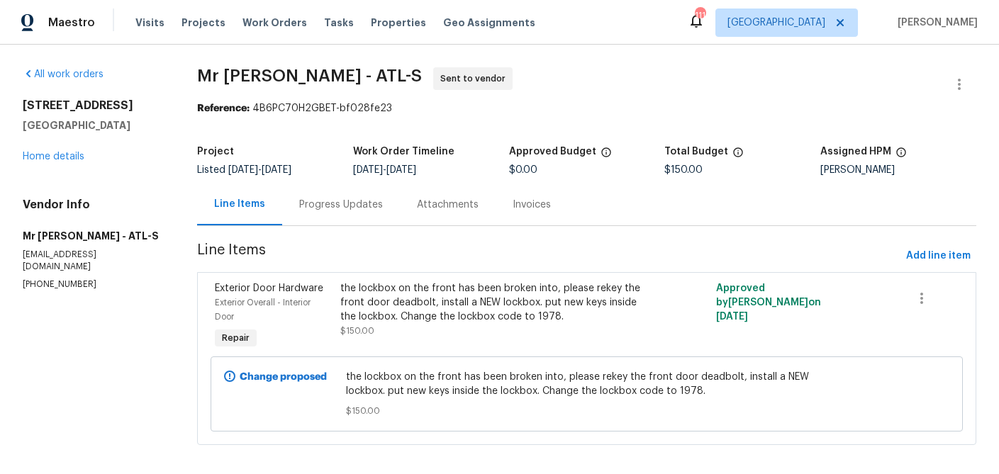
click at [347, 203] on div "Progress Updates" at bounding box center [341, 205] width 84 height 14
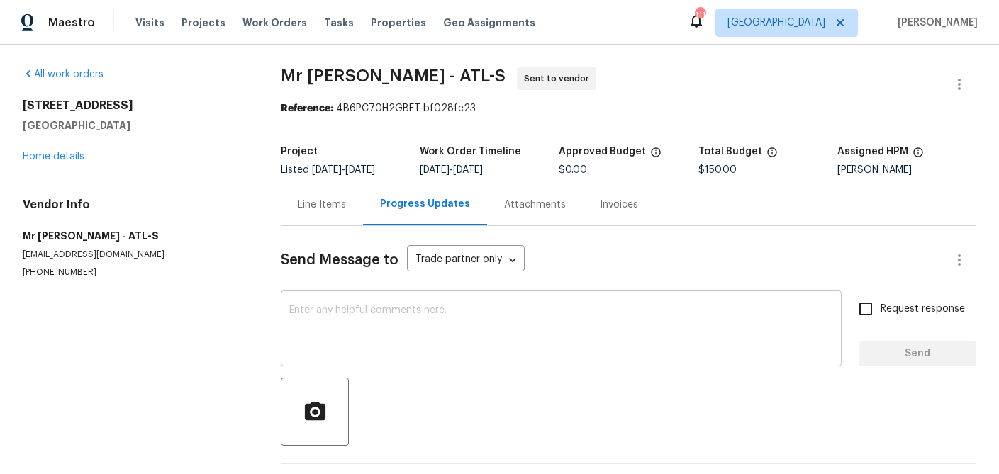
click at [347, 320] on textarea at bounding box center [561, 331] width 544 height 50
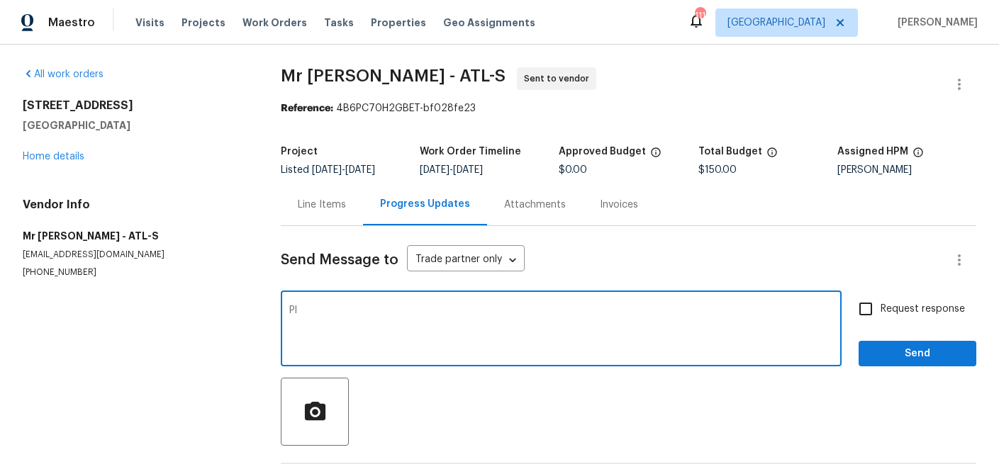
type textarea "P"
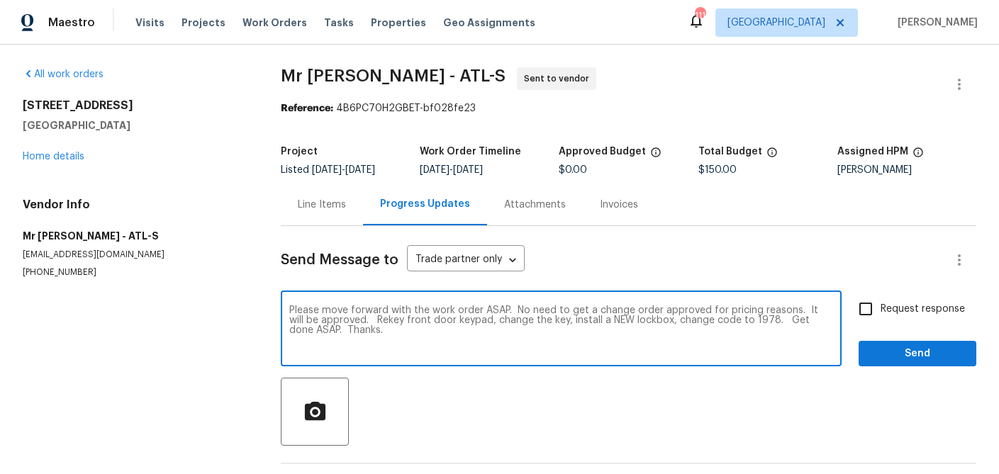
type textarea "Please move forward with the work order ASAP. No need to get a change order app…"
click at [880, 303] on input "Request response" at bounding box center [866, 309] width 30 height 30
checkbox input "true"
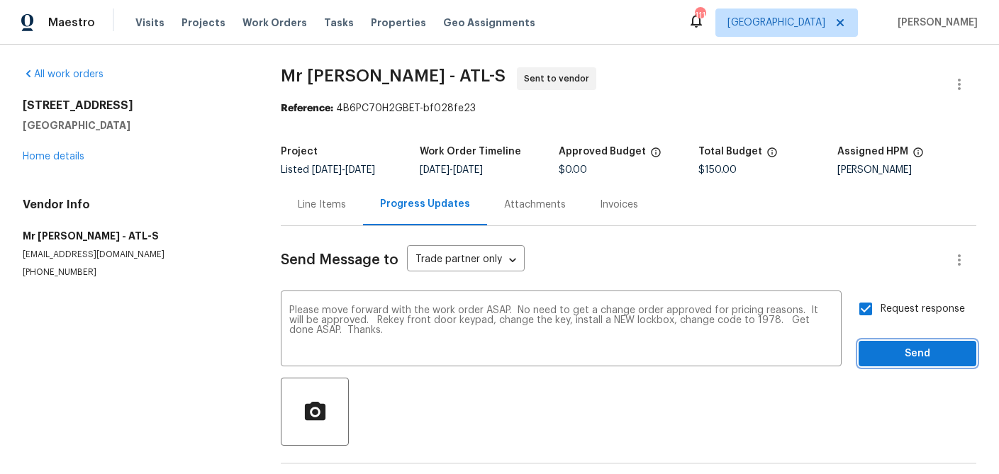
click at [942, 360] on span "Send" at bounding box center [917, 354] width 95 height 18
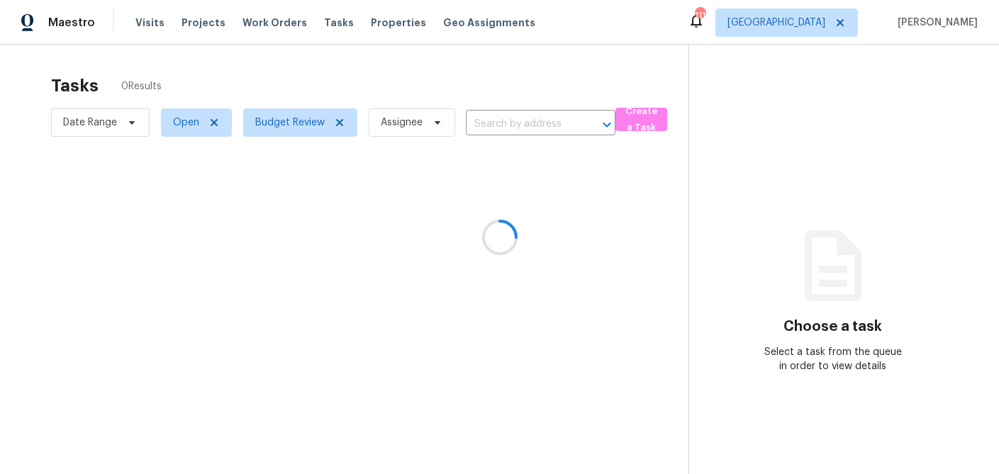
click at [328, 22] on div at bounding box center [499, 237] width 999 height 474
